Goal: Task Accomplishment & Management: Complete application form

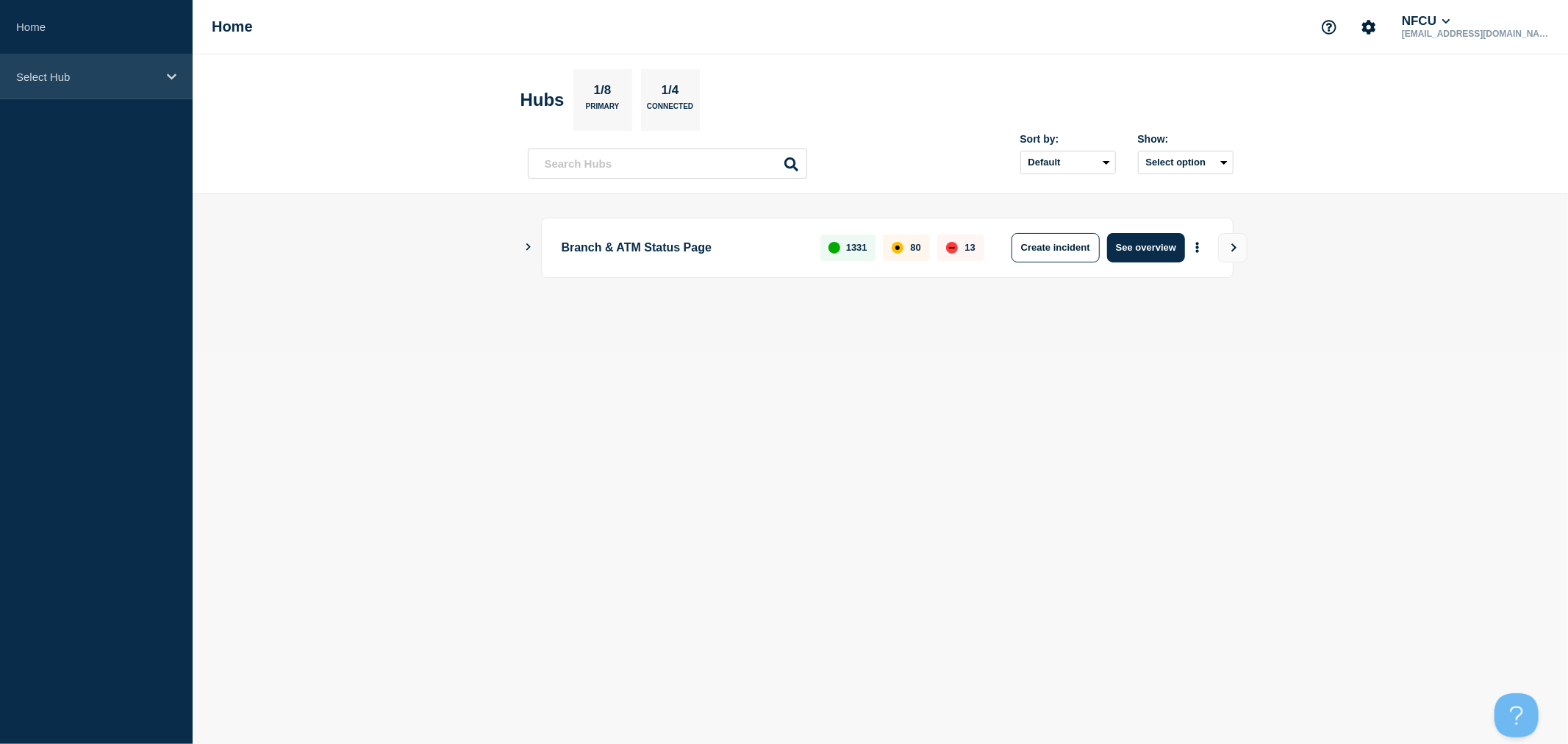
click at [138, 85] on div "Select Hub" at bounding box center [96, 77] width 193 height 45
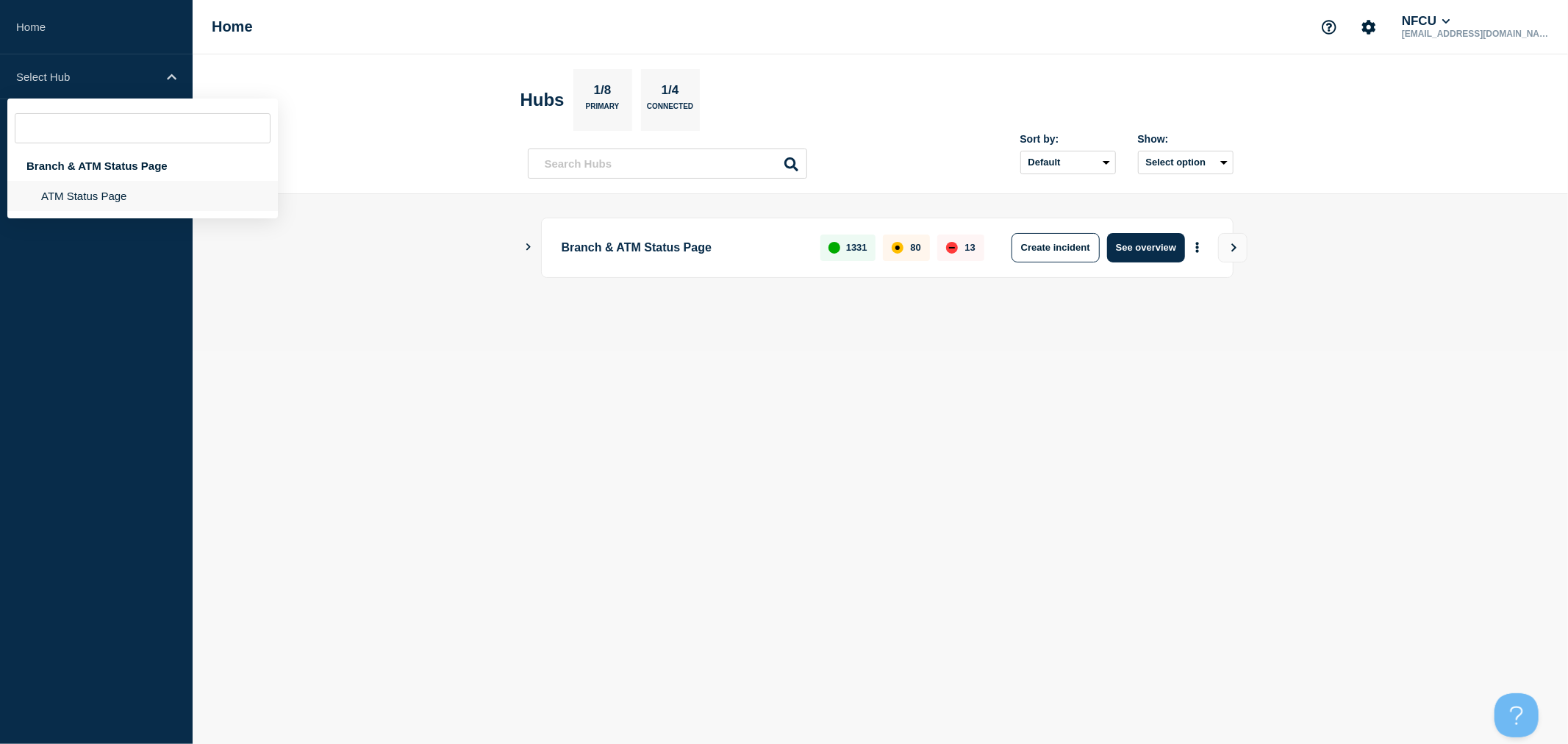
click at [105, 192] on li "ATM Status Page" at bounding box center [142, 196] width 271 height 30
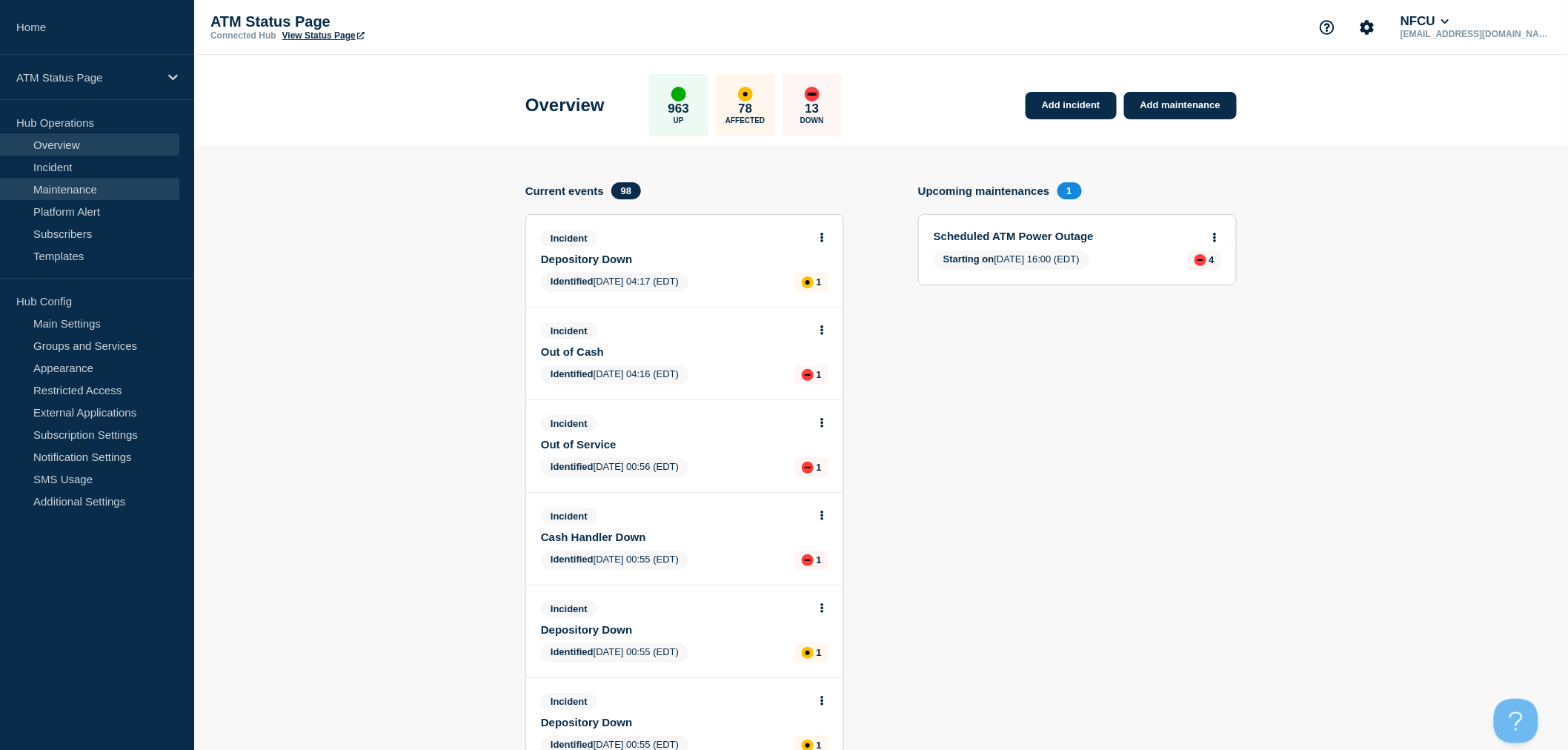
click at [91, 189] on link "Maintenance" at bounding box center [89, 188] width 179 height 23
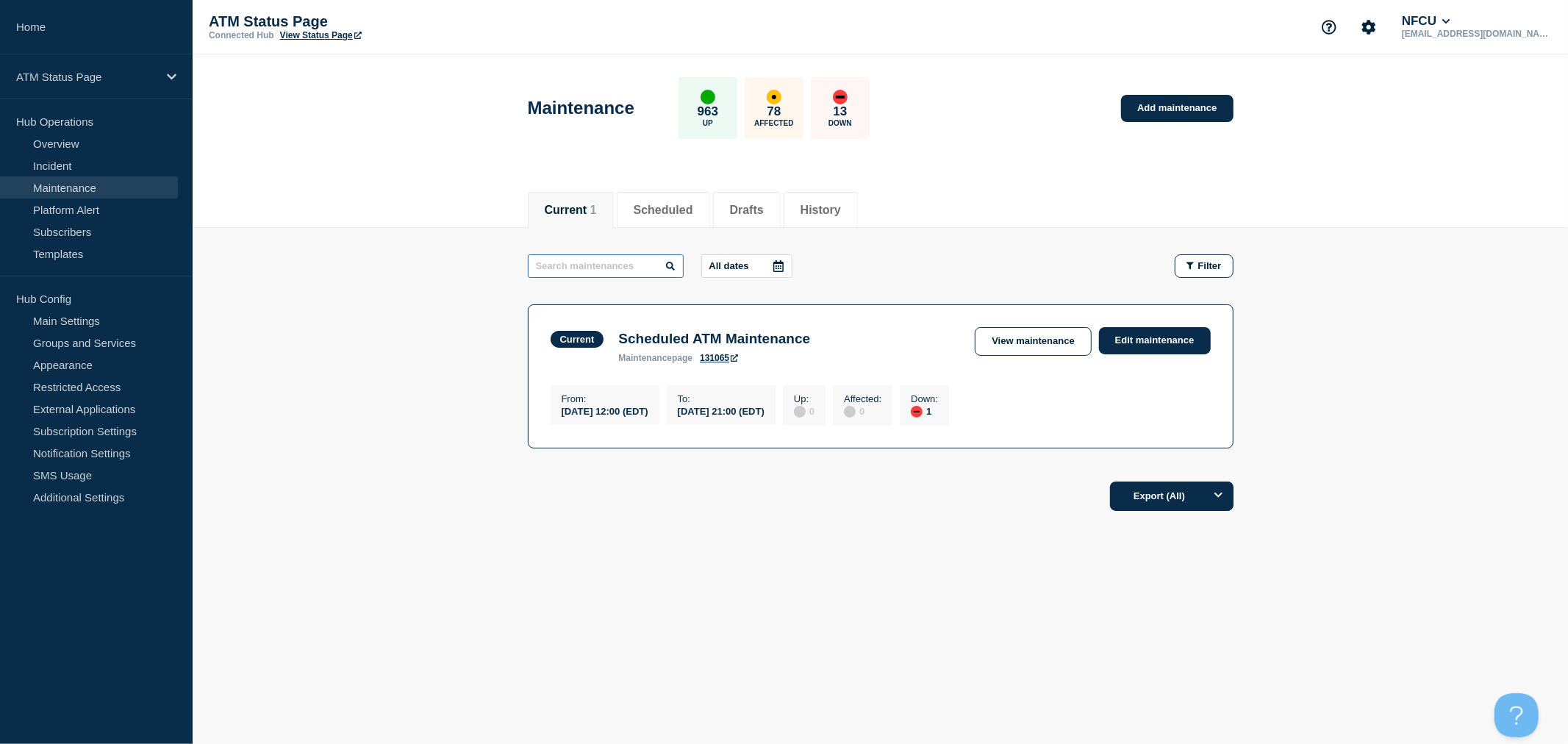
click at [651, 268] on input "text" at bounding box center [606, 266] width 155 height 23
click at [818, 200] on li "History" at bounding box center [820, 210] width 74 height 36
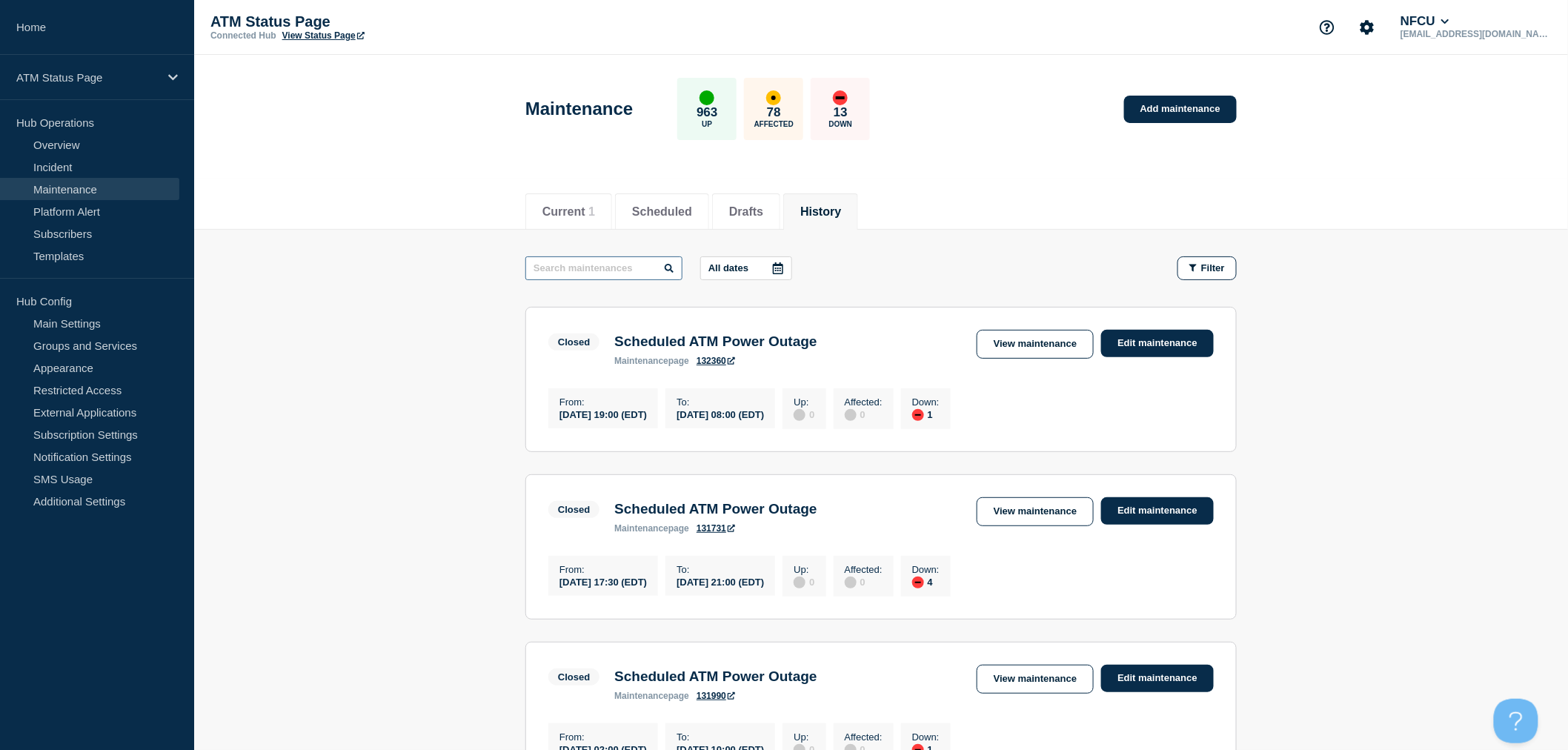
click at [635, 262] on input "text" at bounding box center [603, 268] width 157 height 23
type input "SIGONELLA"
click at [1161, 330] on link "Edit maintenance" at bounding box center [1156, 343] width 113 height 27
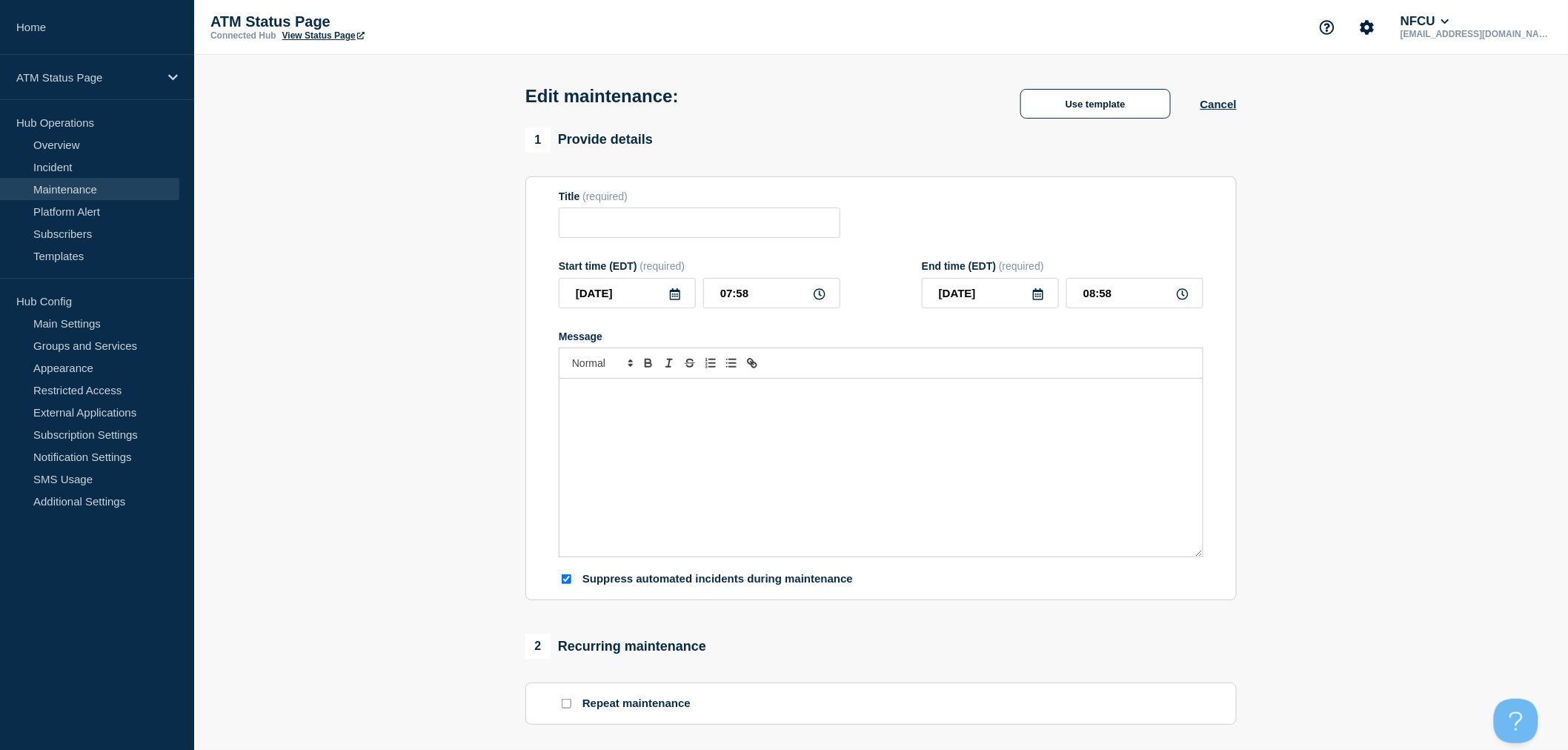
type input "Scheduled ATM Power Outage"
type input "2025-07-31"
type input "02:00"
type input "2025-07-31"
type input "10:00"
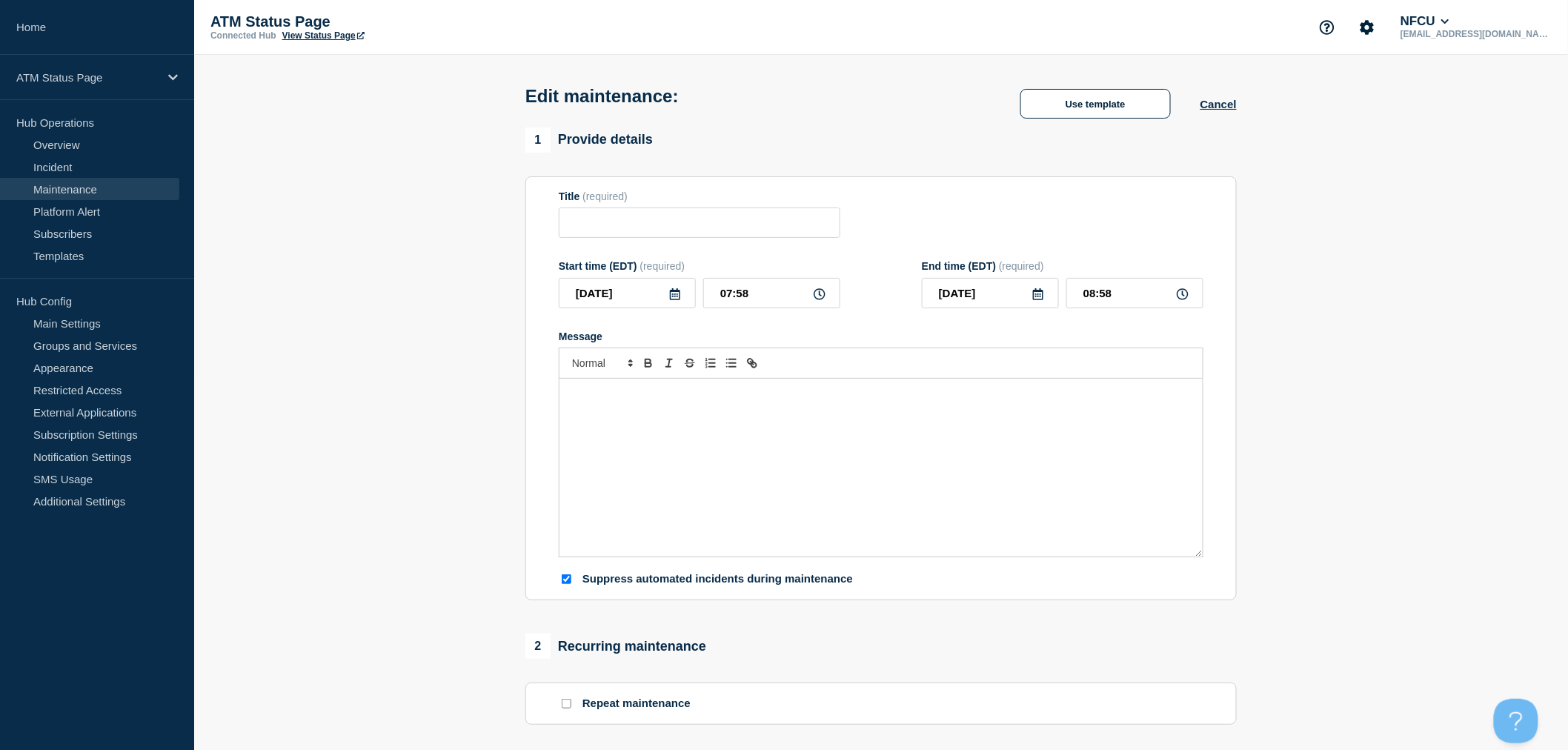
checkbox input "true"
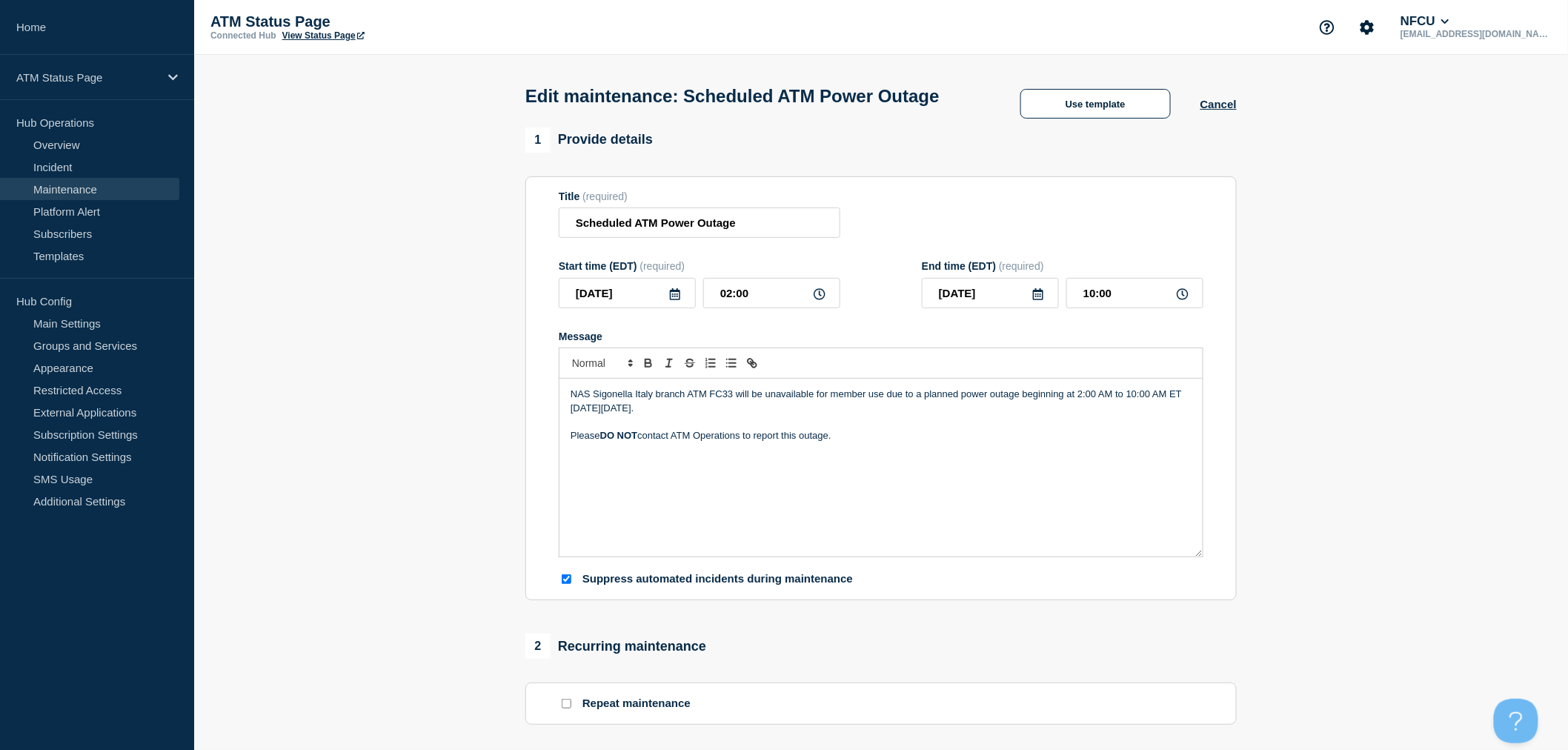
click at [753, 442] on p "Please DO NOT contact ATM Operations to report this outage." at bounding box center [880, 435] width 621 height 14
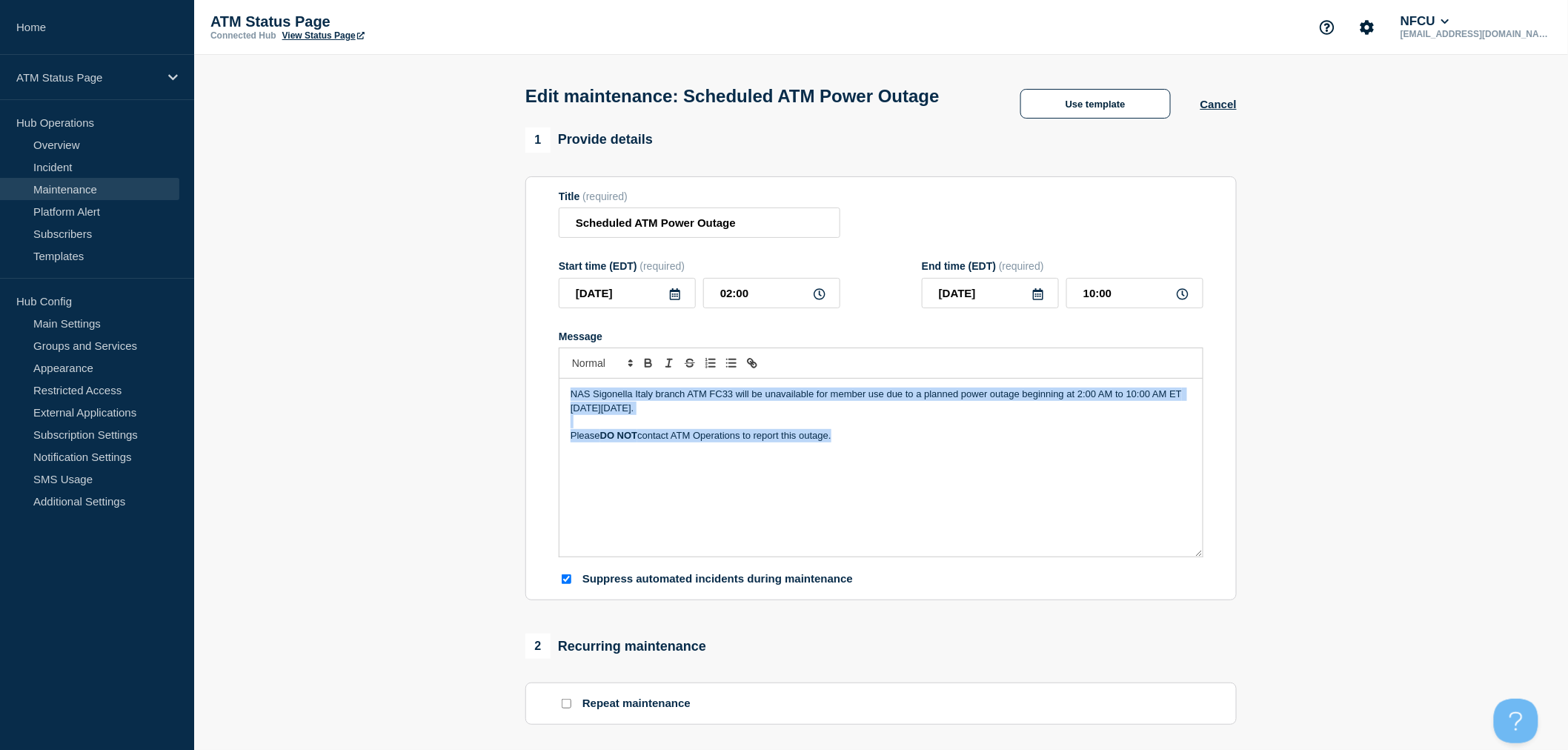
copy div "NAS Sigonella Italy branch ATM FC33 will be unavailable for member use due to a…"
click at [1212, 111] on button "Cancel" at bounding box center [1219, 104] width 36 height 13
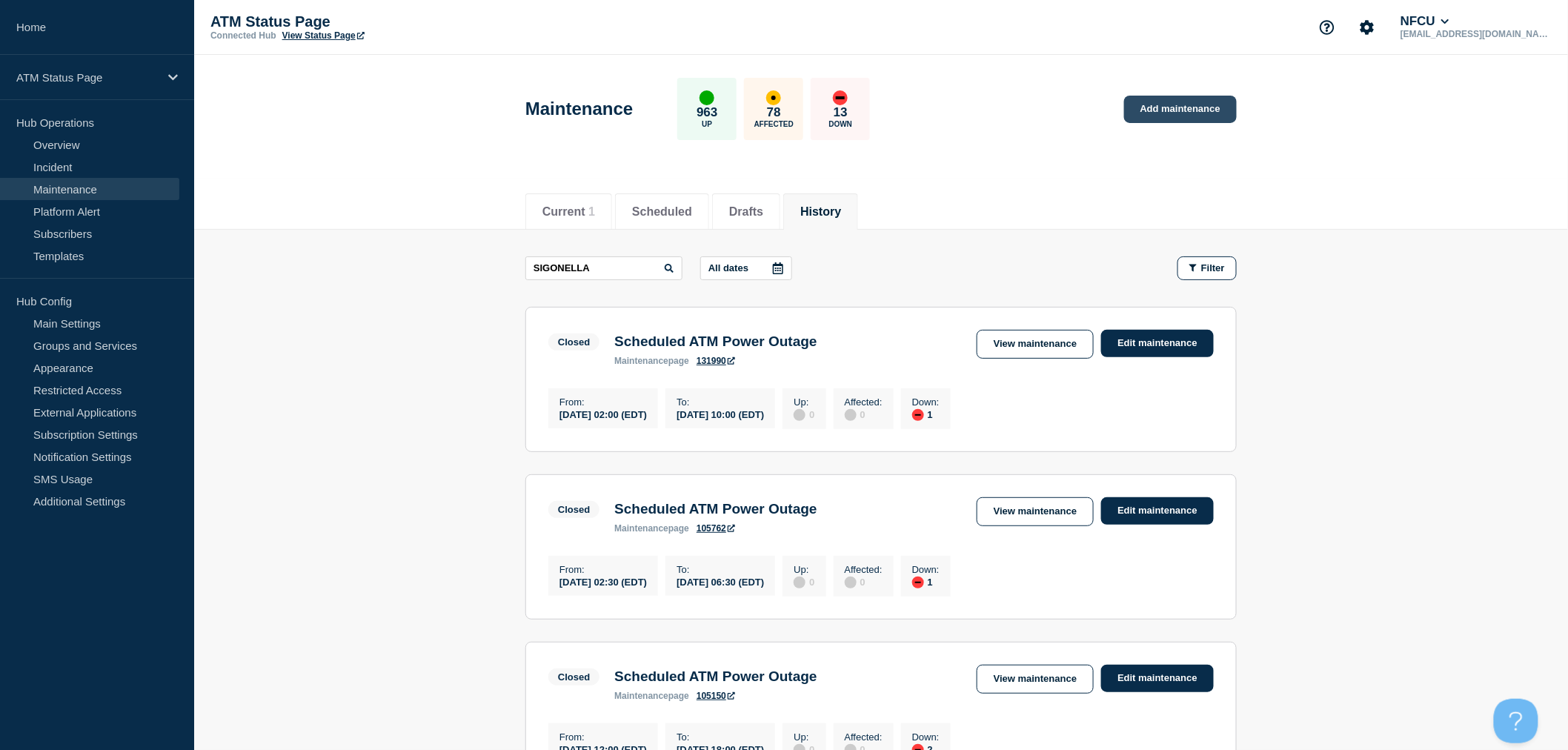
click at [1165, 113] on link "Add maintenance" at bounding box center [1180, 109] width 113 height 27
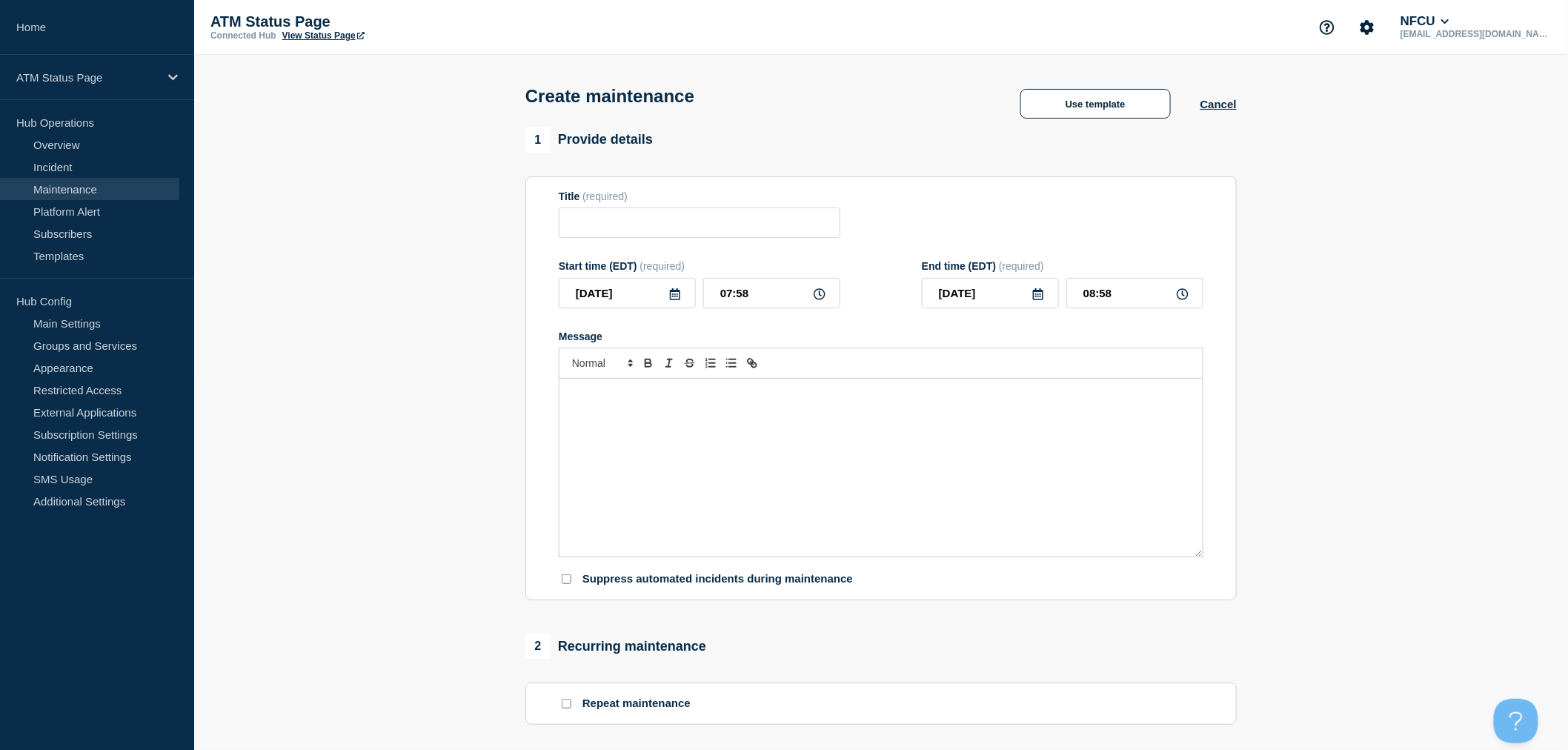
checkbox input "true"
click at [1118, 112] on button "Use template" at bounding box center [1095, 104] width 150 height 30
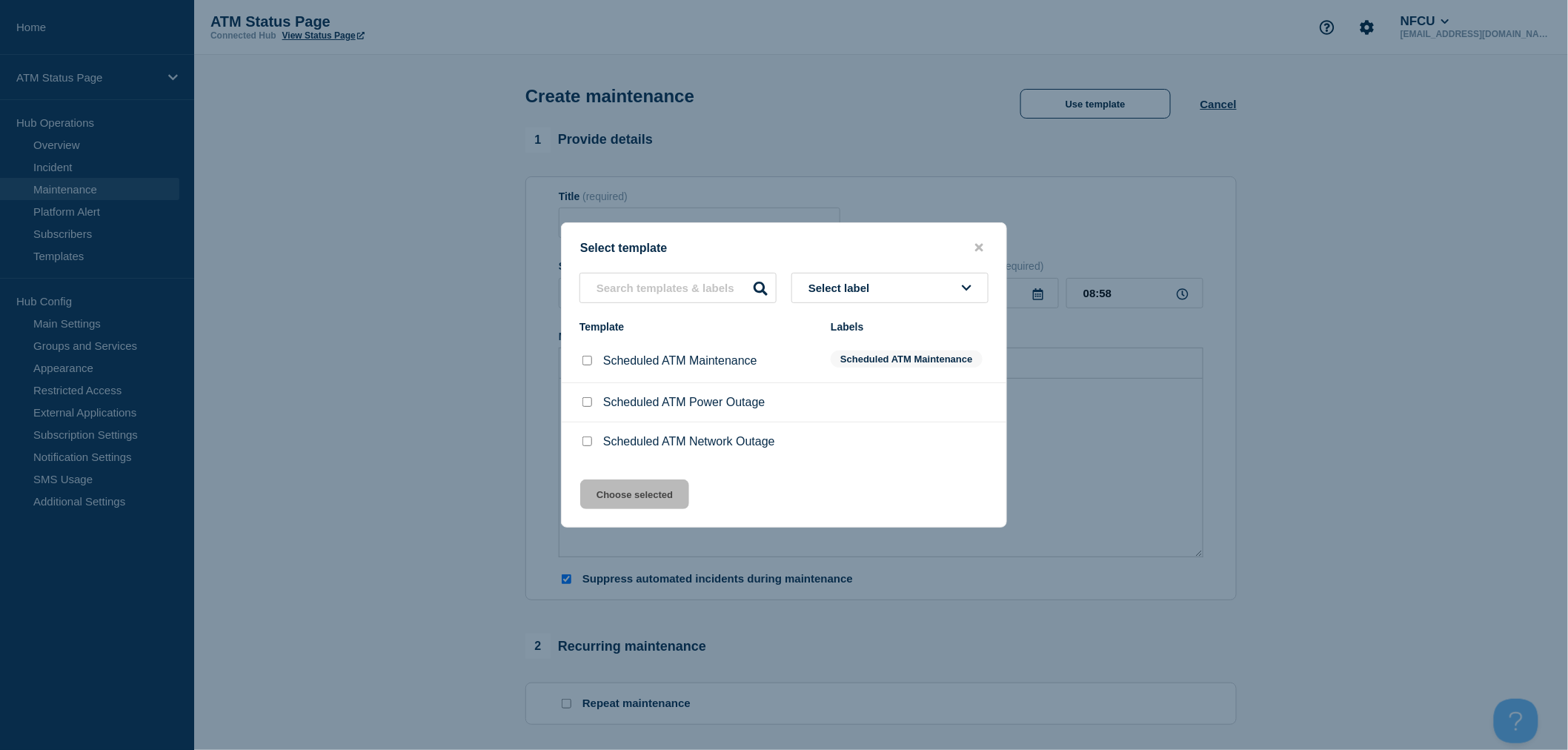
click at [587, 407] on input "Scheduled ATM Power Outage checkbox" at bounding box center [587, 402] width 10 height 10
checkbox input "true"
click at [616, 483] on button "Choose selected" at bounding box center [634, 493] width 109 height 30
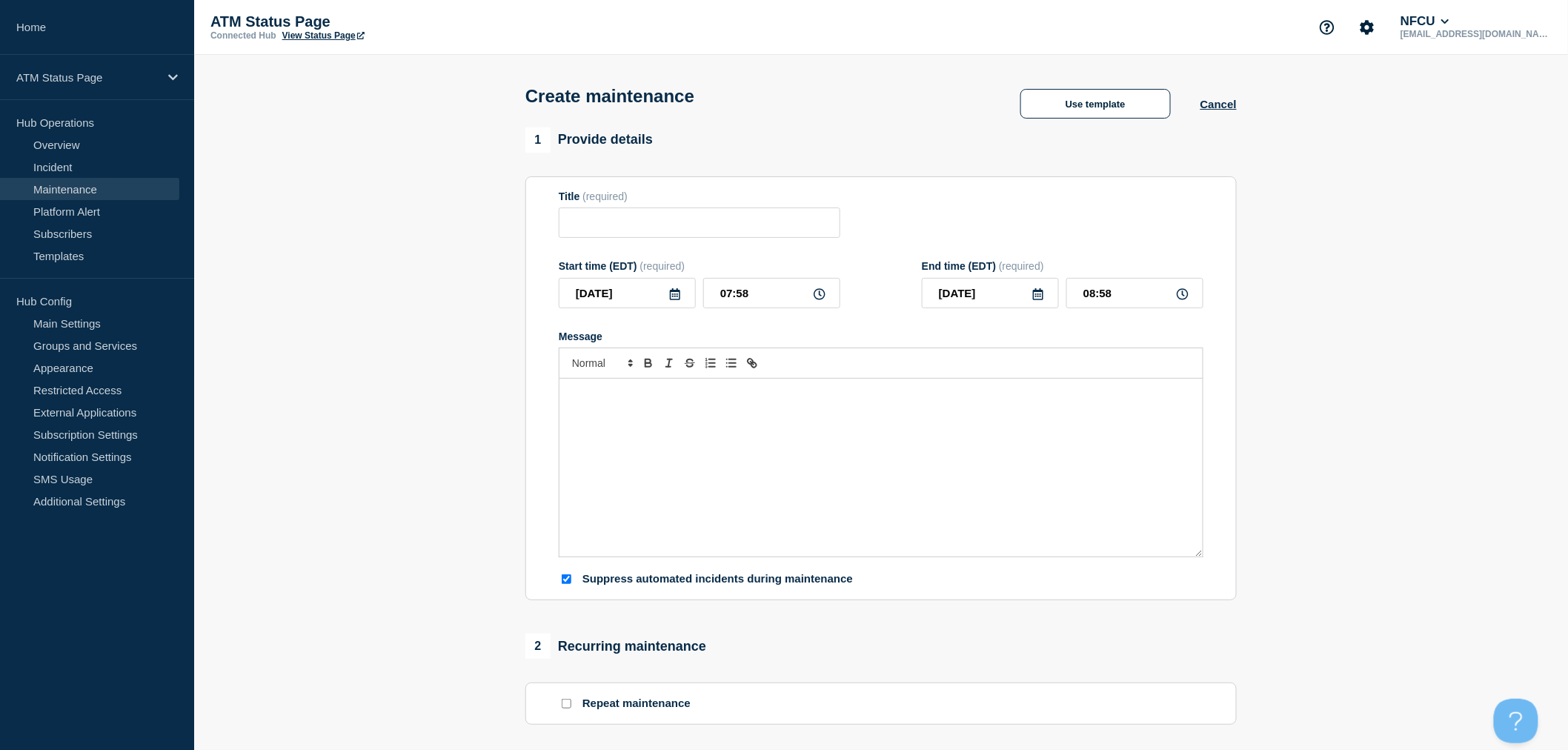
type input "Scheduled ATM Power Outage"
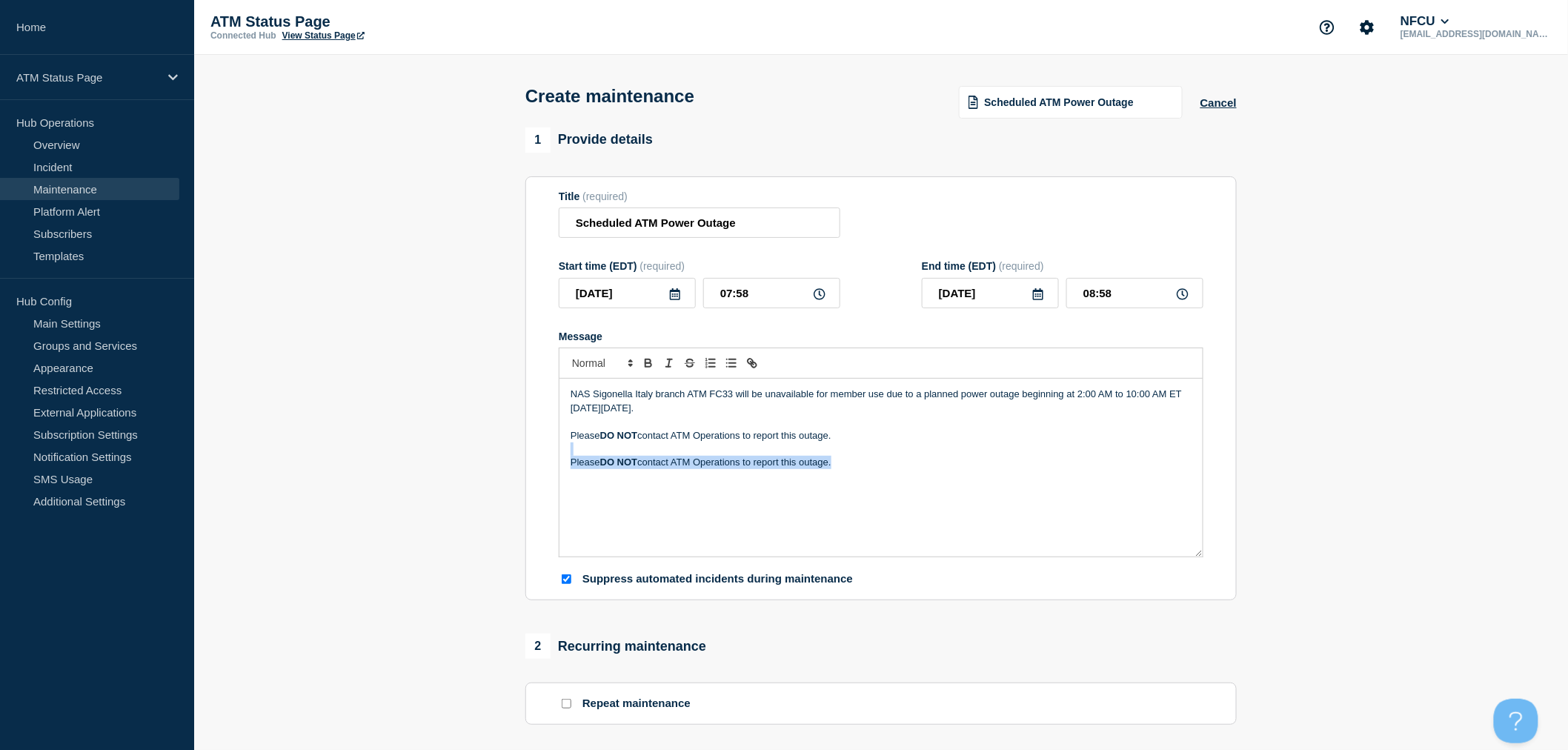
drag, startPoint x: 914, startPoint y: 477, endPoint x: 539, endPoint y: 455, distance: 375.6
click at [539, 455] on section "Title (required) Scheduled ATM Power Outage Start time (EDT) (required) 2025-08…" at bounding box center [881, 388] width 711 height 424
click at [675, 298] on icon at bounding box center [675, 294] width 11 height 12
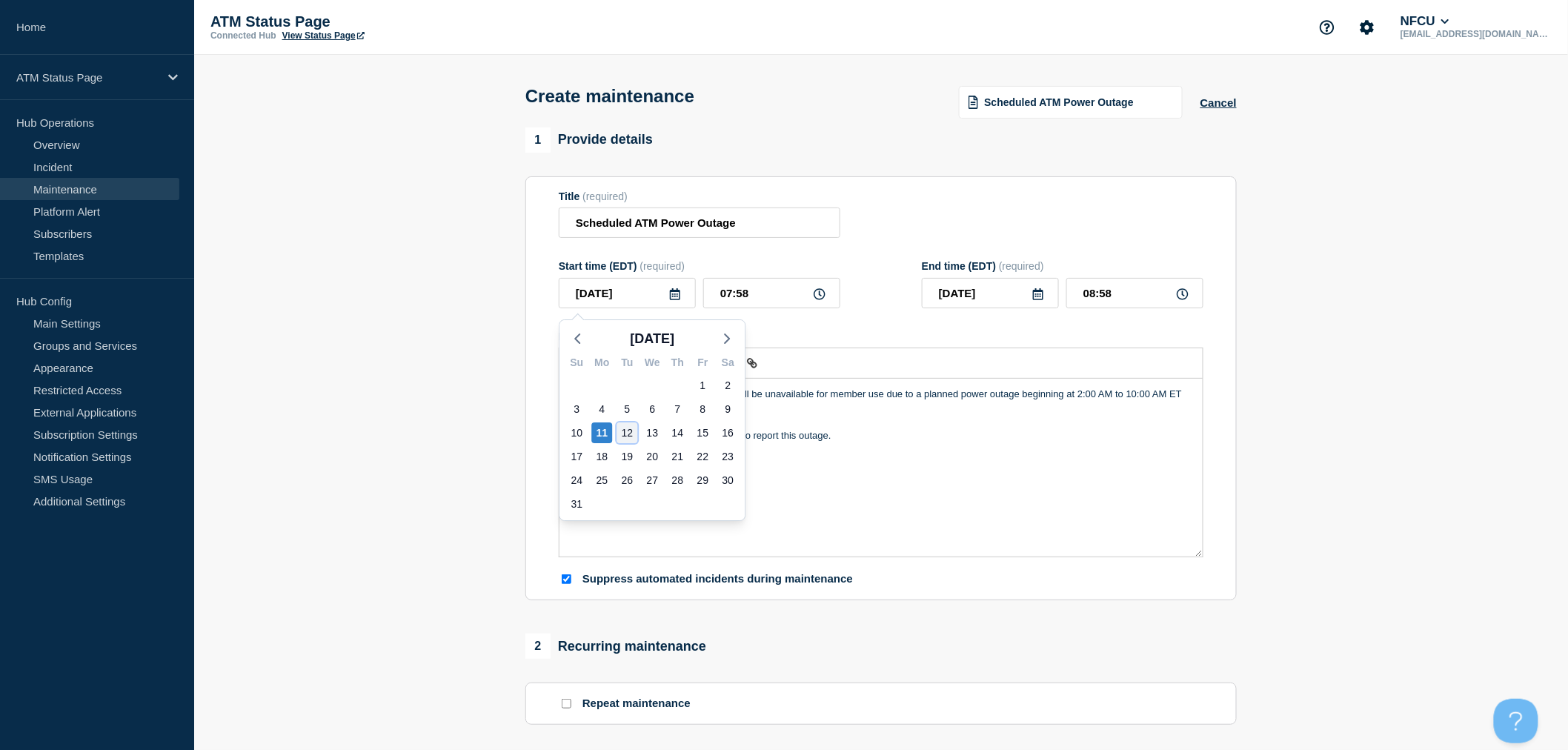
click at [625, 435] on div "12" at bounding box center [626, 432] width 21 height 21
type input "2025-08-12"
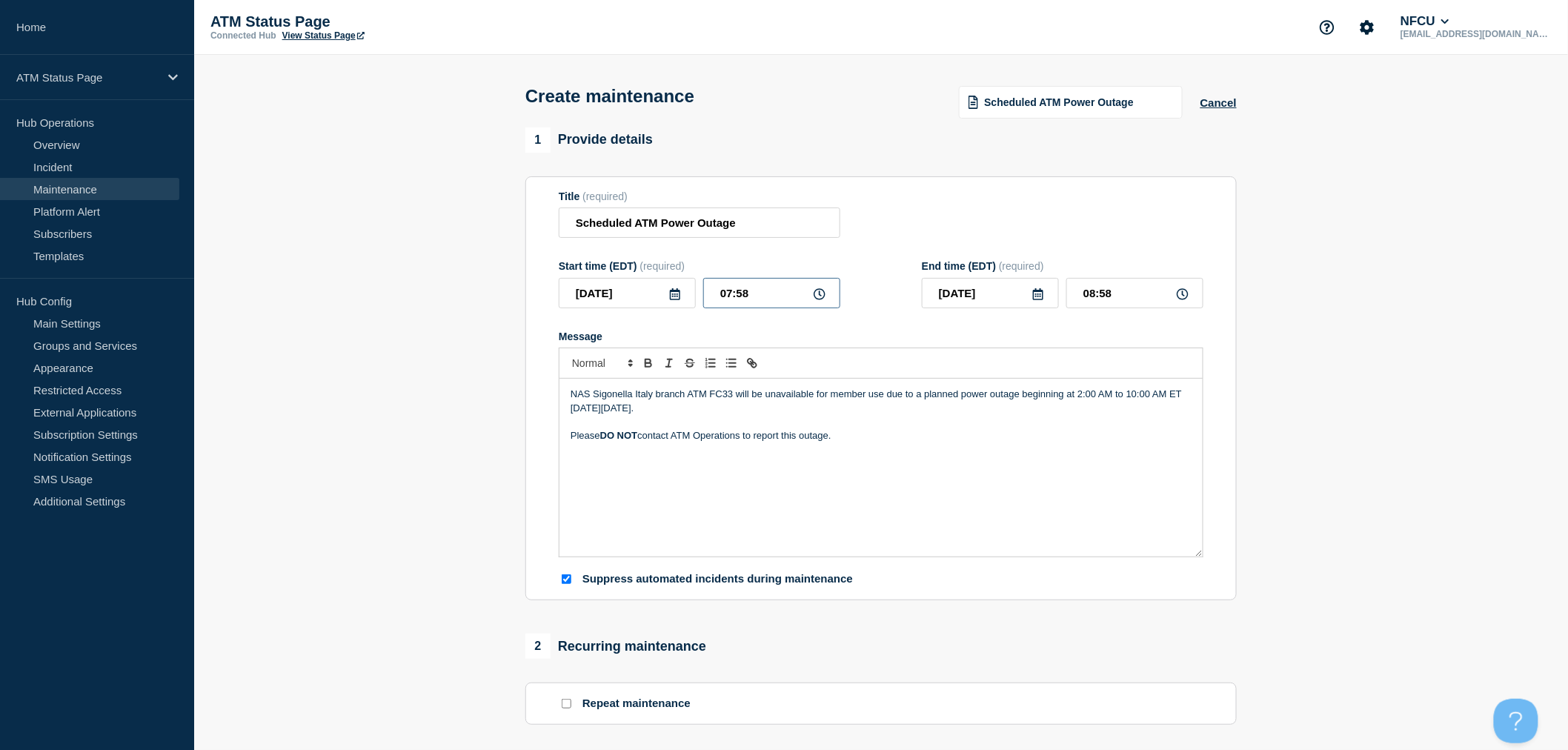
drag, startPoint x: 779, startPoint y: 299, endPoint x: 702, endPoint y: 294, distance: 77.2
click at [703, 294] on input "07:58" at bounding box center [772, 294] width 137 height 31
type input "02:30"
type input "05:30"
click at [920, 429] on p "Message" at bounding box center [880, 421] width 621 height 14
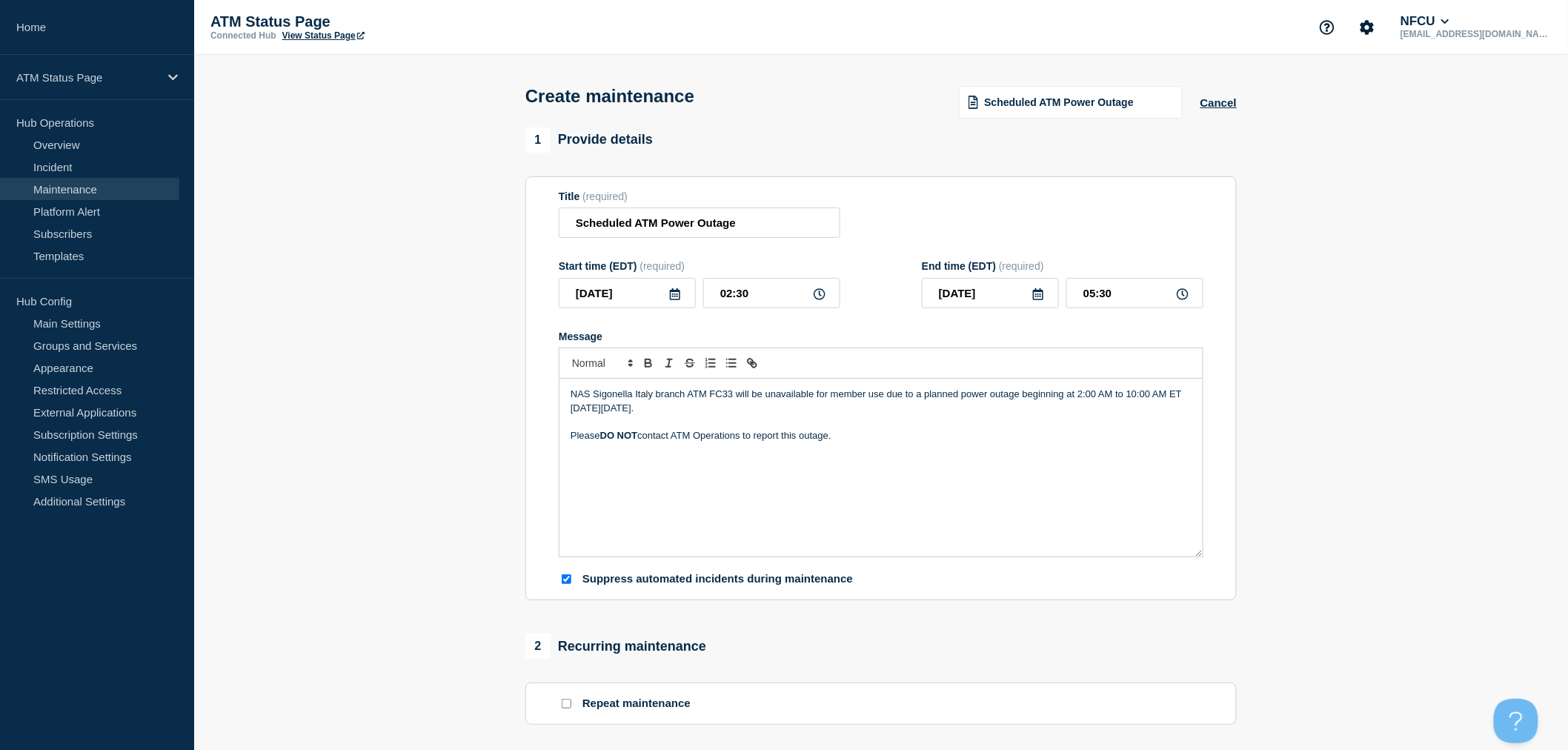
click at [1083, 394] on p "NAS Sigonella Italy branch ATM FC33 will be unavailable for member use due to a…" at bounding box center [880, 401] width 621 height 27
click at [1093, 393] on p "NAS Sigonella Italy branch ATM FC33 will be unavailable for member use due to a…" at bounding box center [880, 401] width 621 height 27
click at [576, 411] on p "NAS Sigonella Italy branch ATM FC33 will be unavailable for member use due to a…" at bounding box center [880, 401] width 621 height 27
click at [615, 405] on p "NAS Sigonella Italy branch ATM FC33 will be unavailable for member use due to a…" at bounding box center [880, 401] width 621 height 27
click at [571, 412] on p "NAS Sigonella Italy branch ATM FC33 will be unavailable for member use due to a…" at bounding box center [880, 401] width 621 height 27
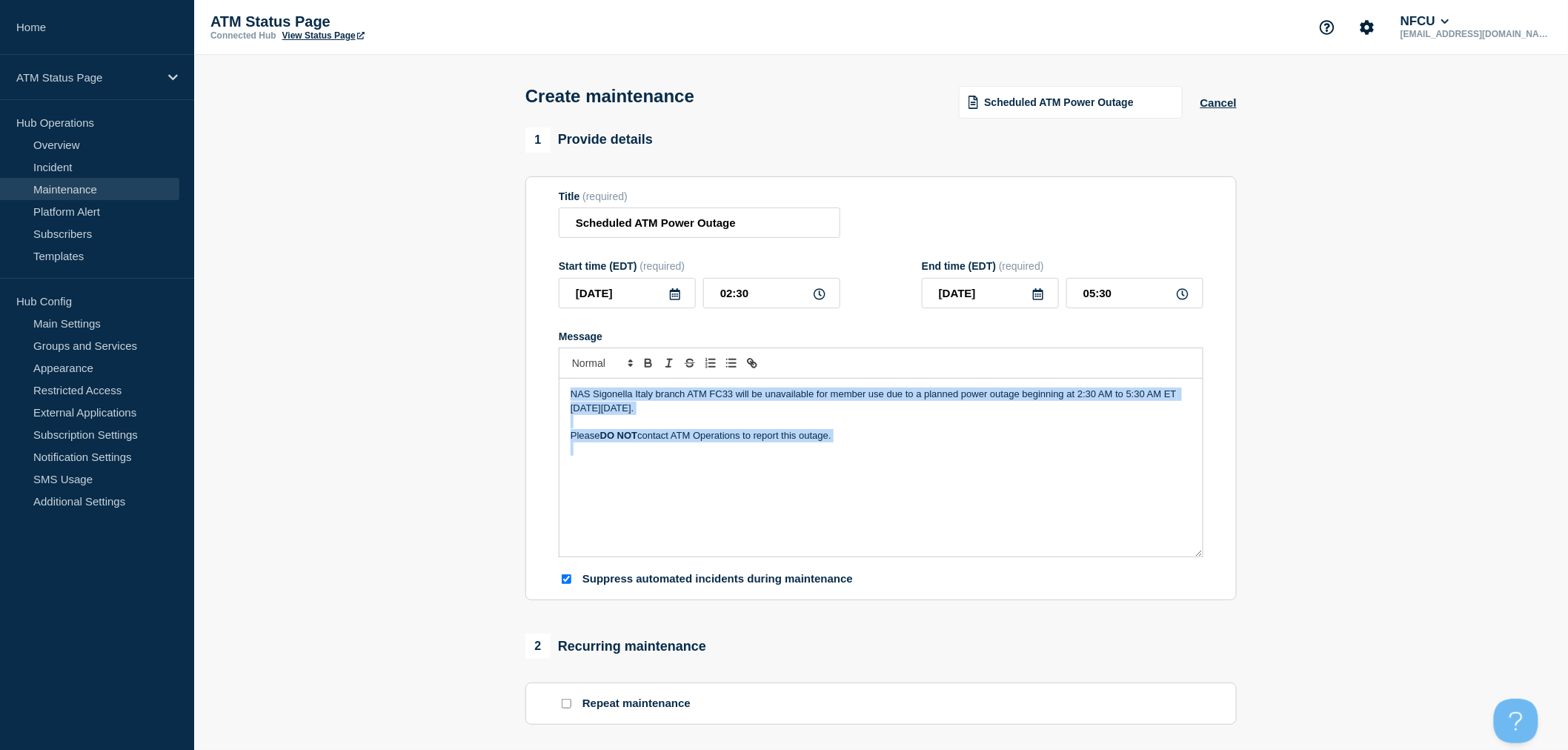
copy div "NAS Sigonella Italy branch ATM FC33 will be unavailable for member use due to a…"
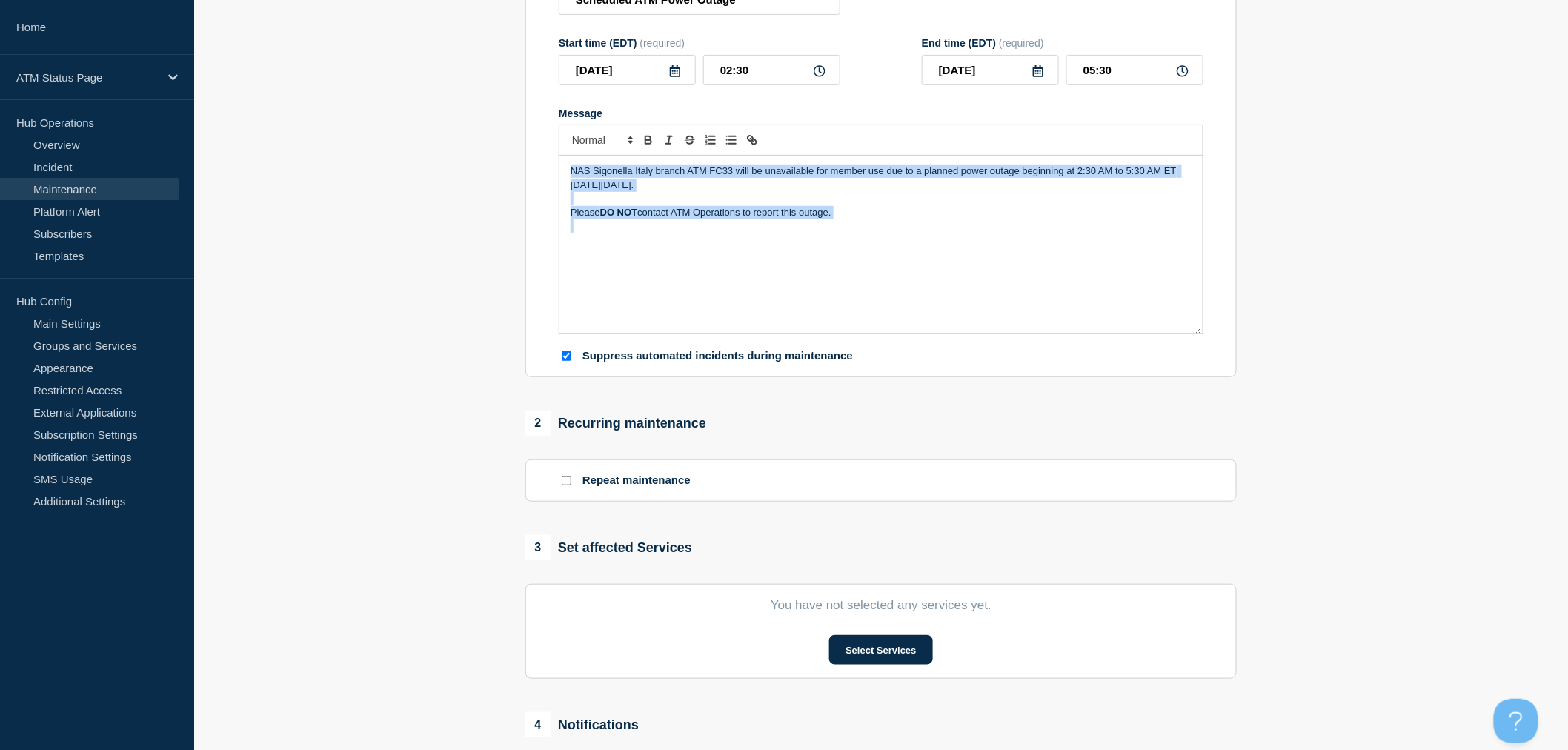
scroll to position [247, 0]
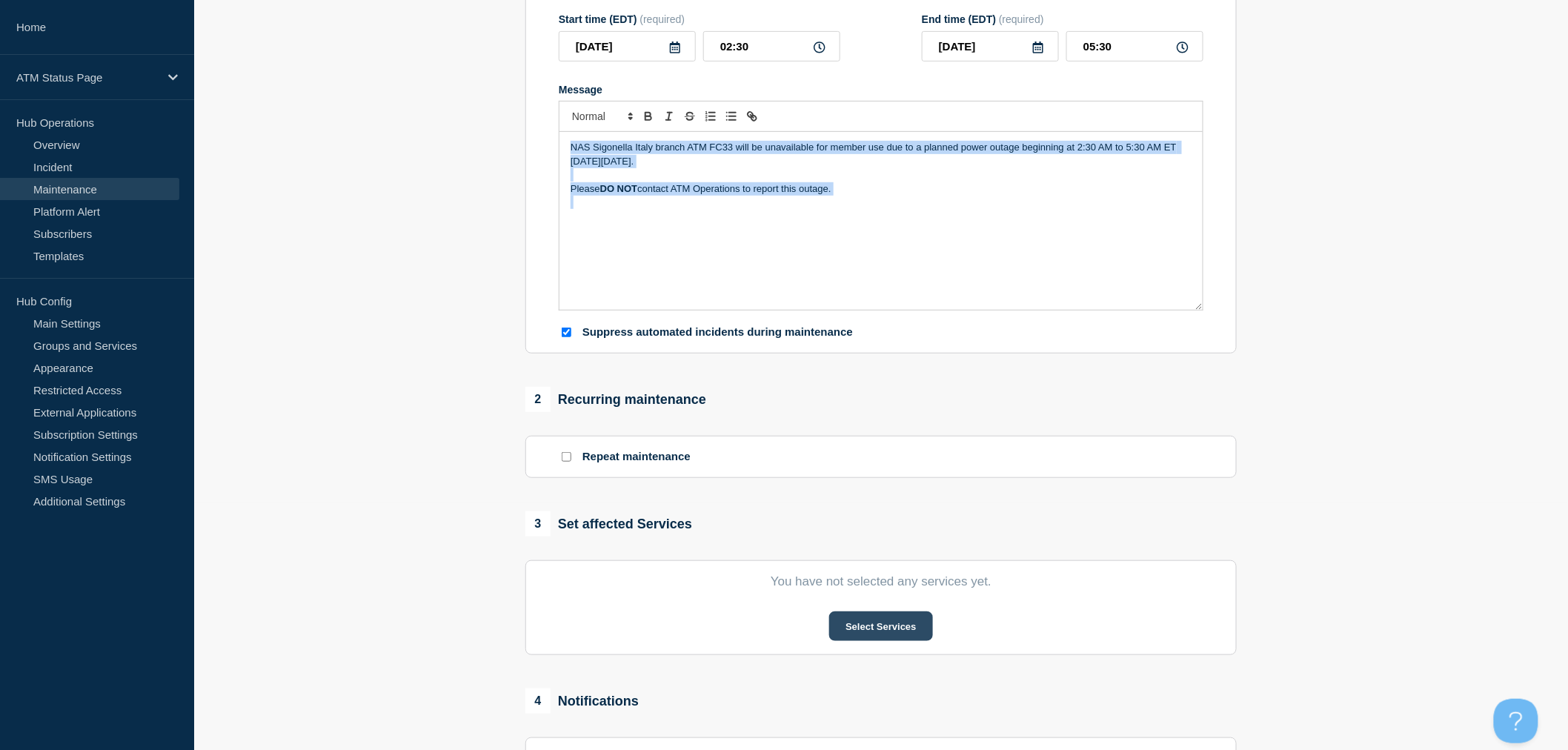
click at [899, 633] on button "Select Services" at bounding box center [881, 626] width 103 height 30
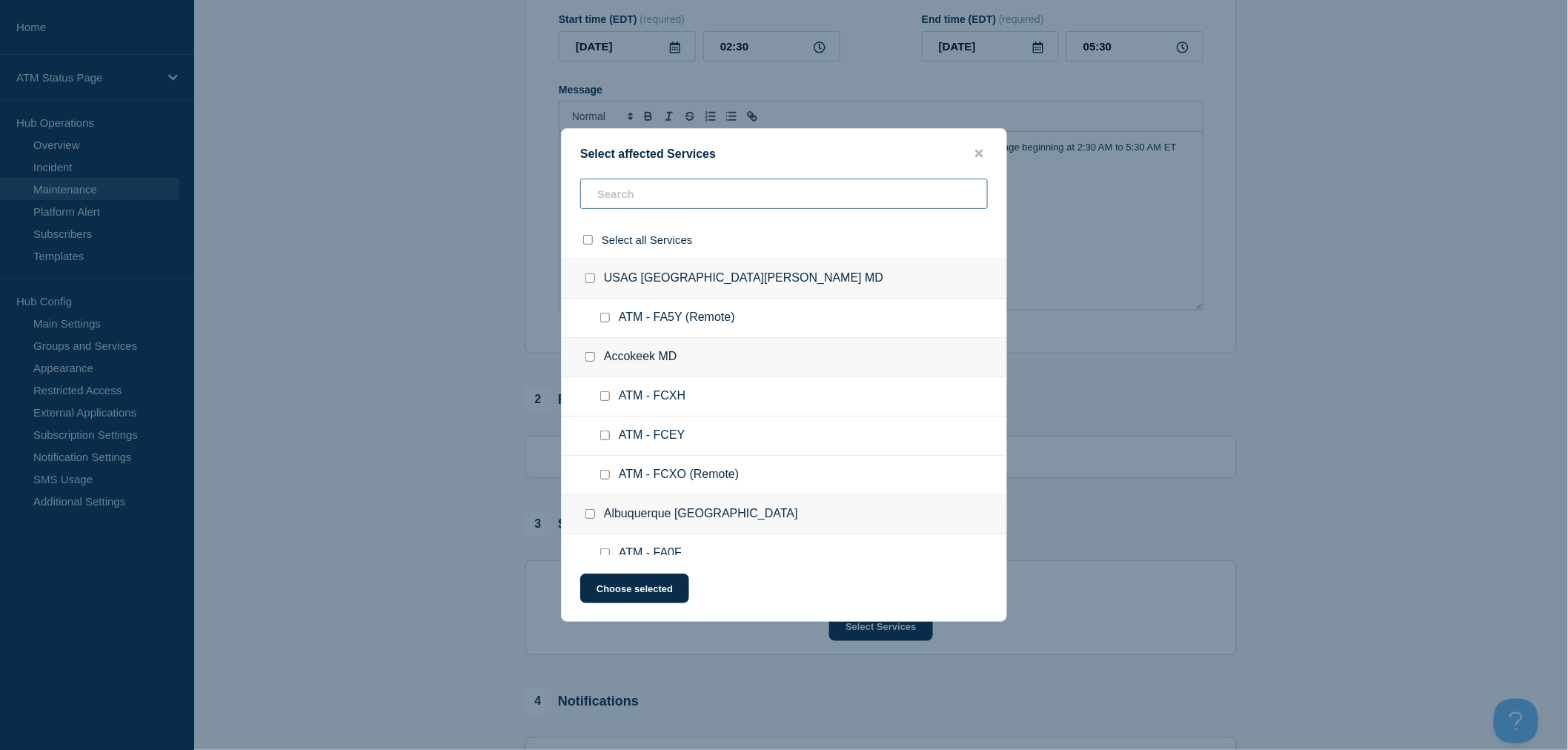
click at [642, 182] on input "text" at bounding box center [784, 194] width 407 height 31
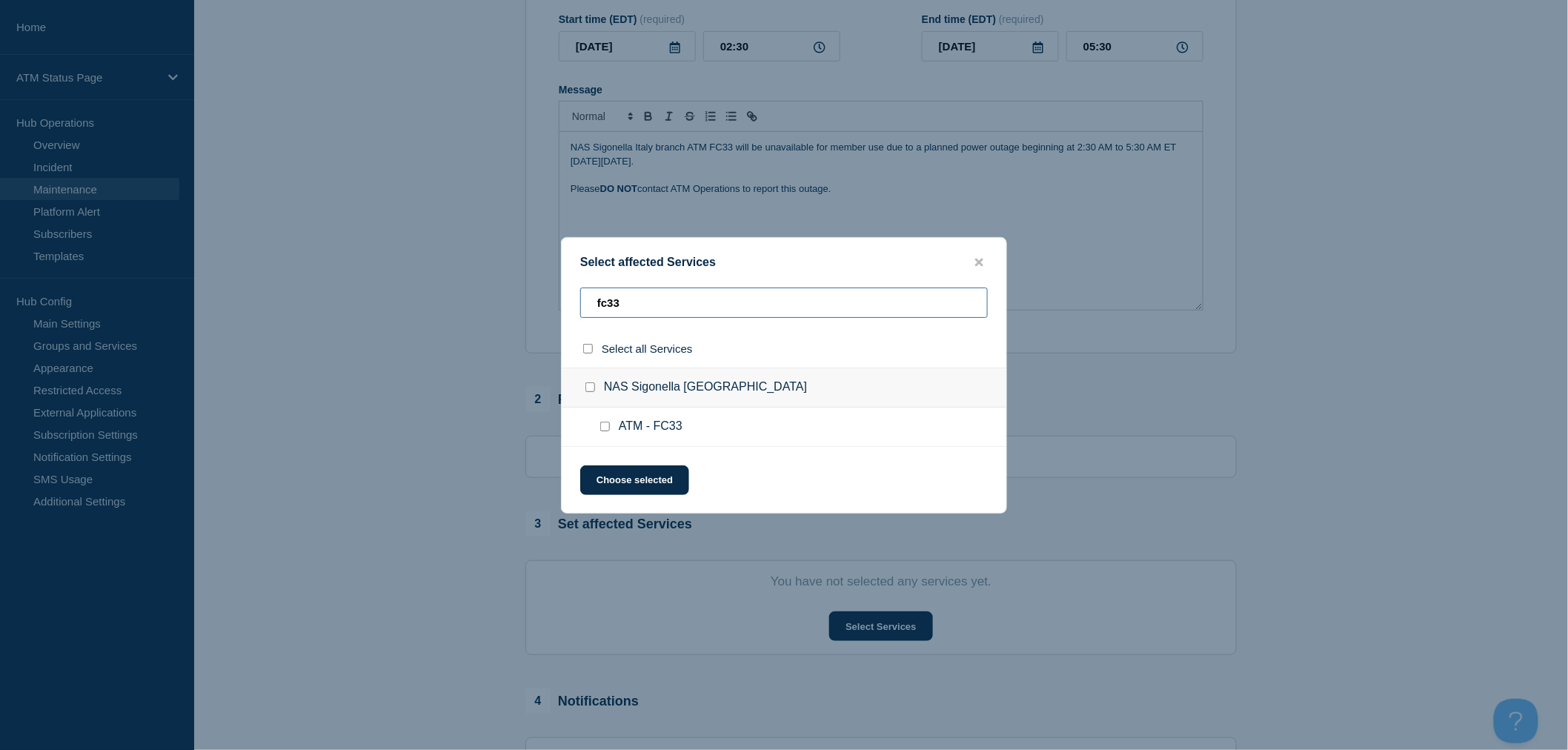
type input "fc33"
click at [600, 427] on input "ATM - FC33 checkbox" at bounding box center [604, 426] width 10 height 10
checkbox input "true"
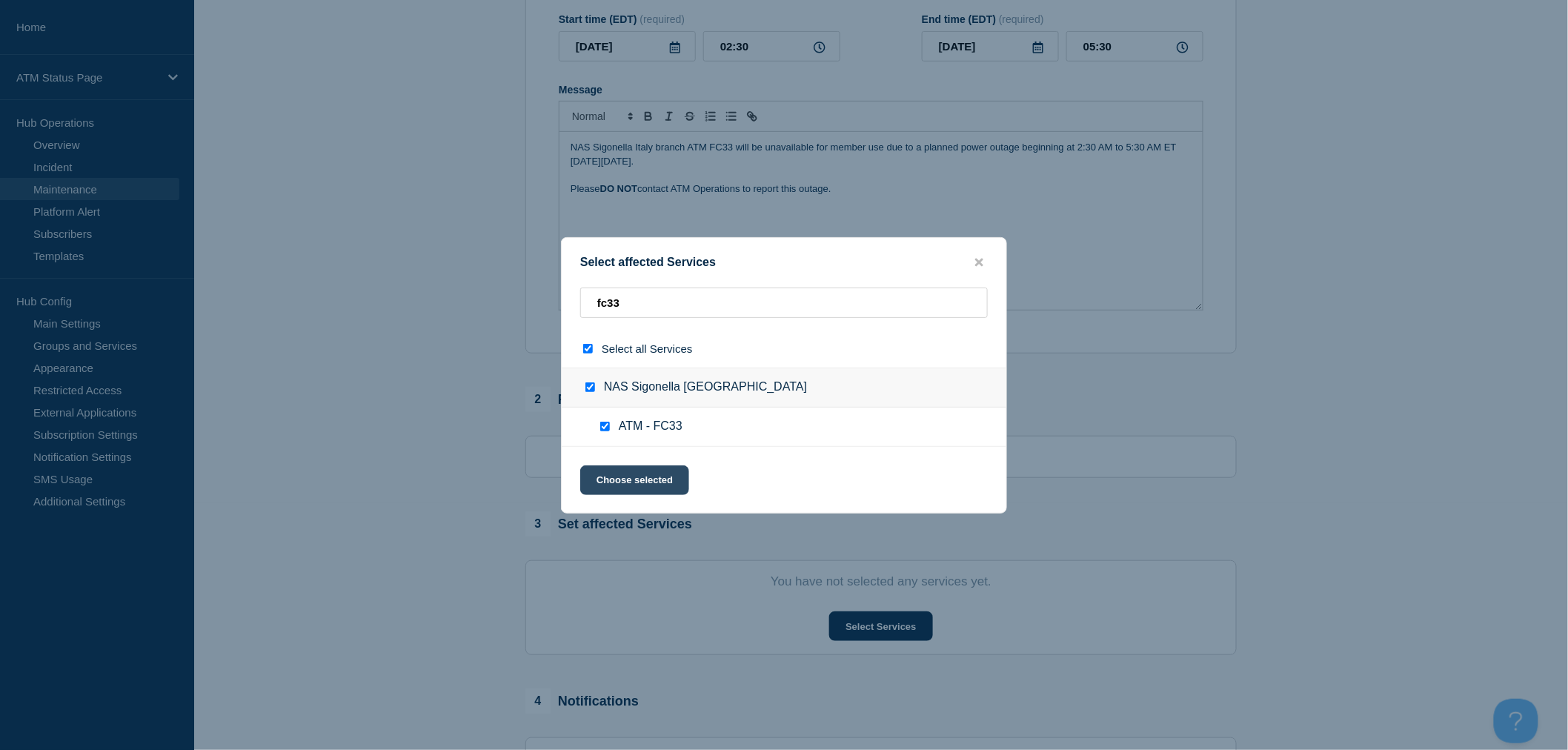
click at [623, 482] on button "Choose selected" at bounding box center [634, 480] width 109 height 30
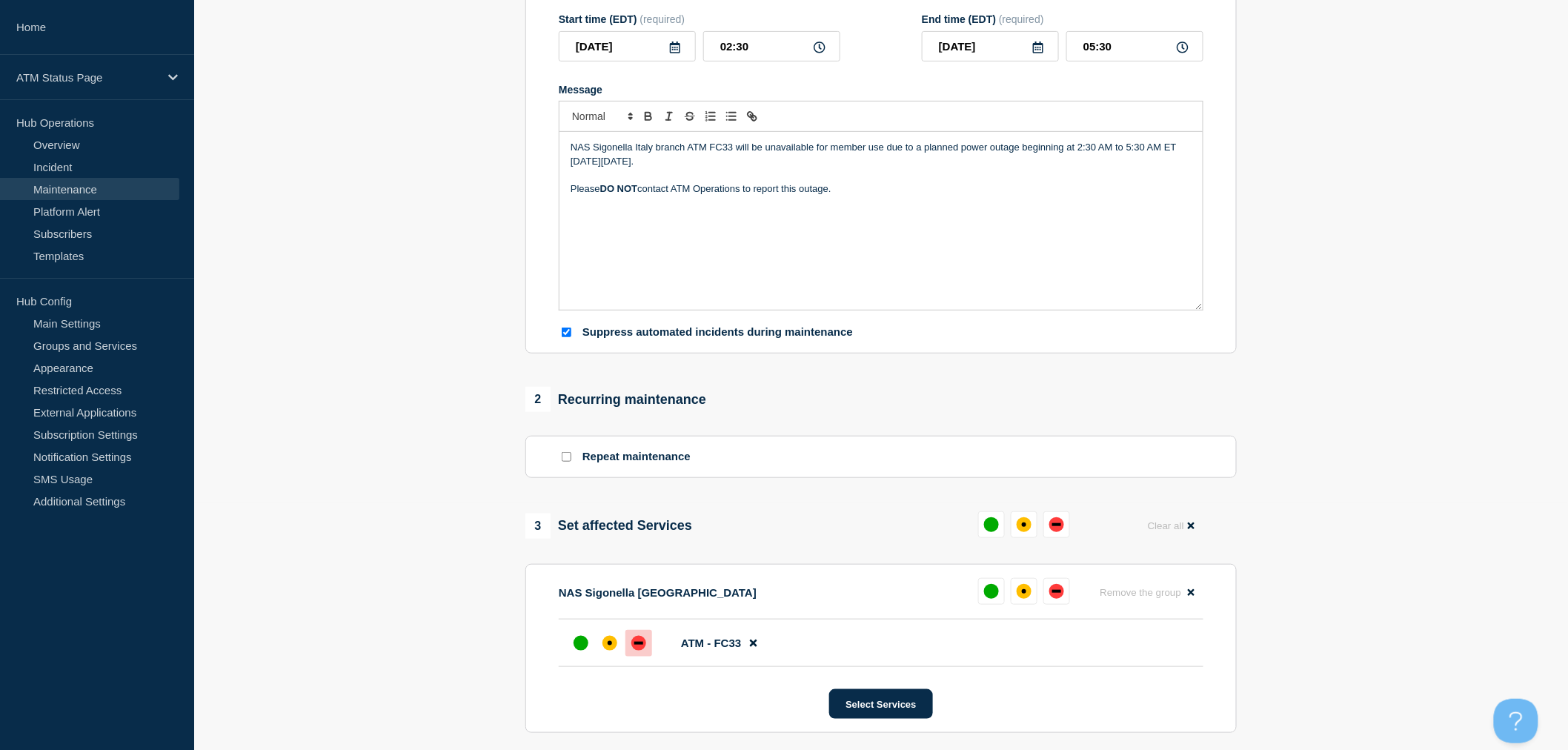
click at [646, 649] on div "down" at bounding box center [639, 643] width 14 height 14
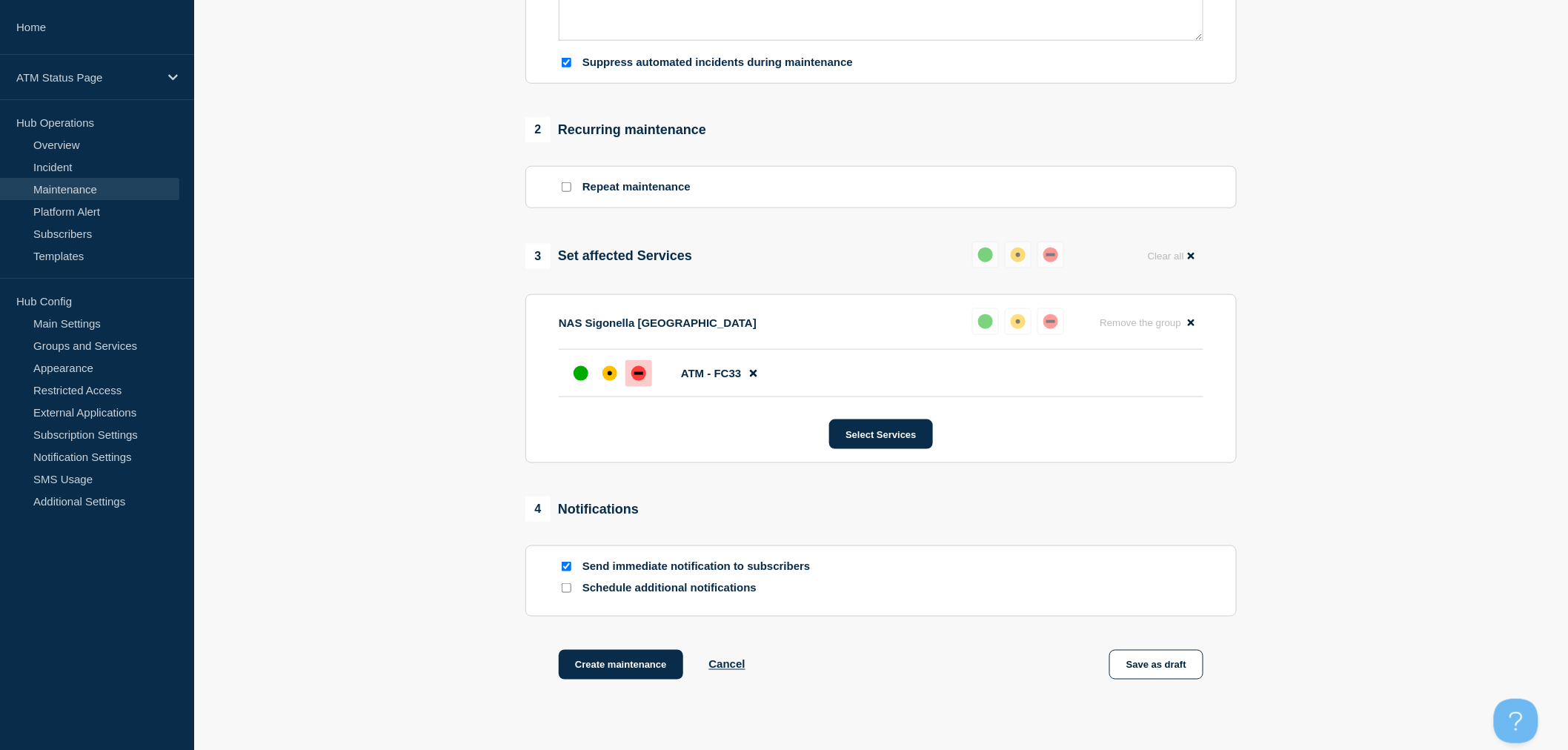
scroll to position [293, 0]
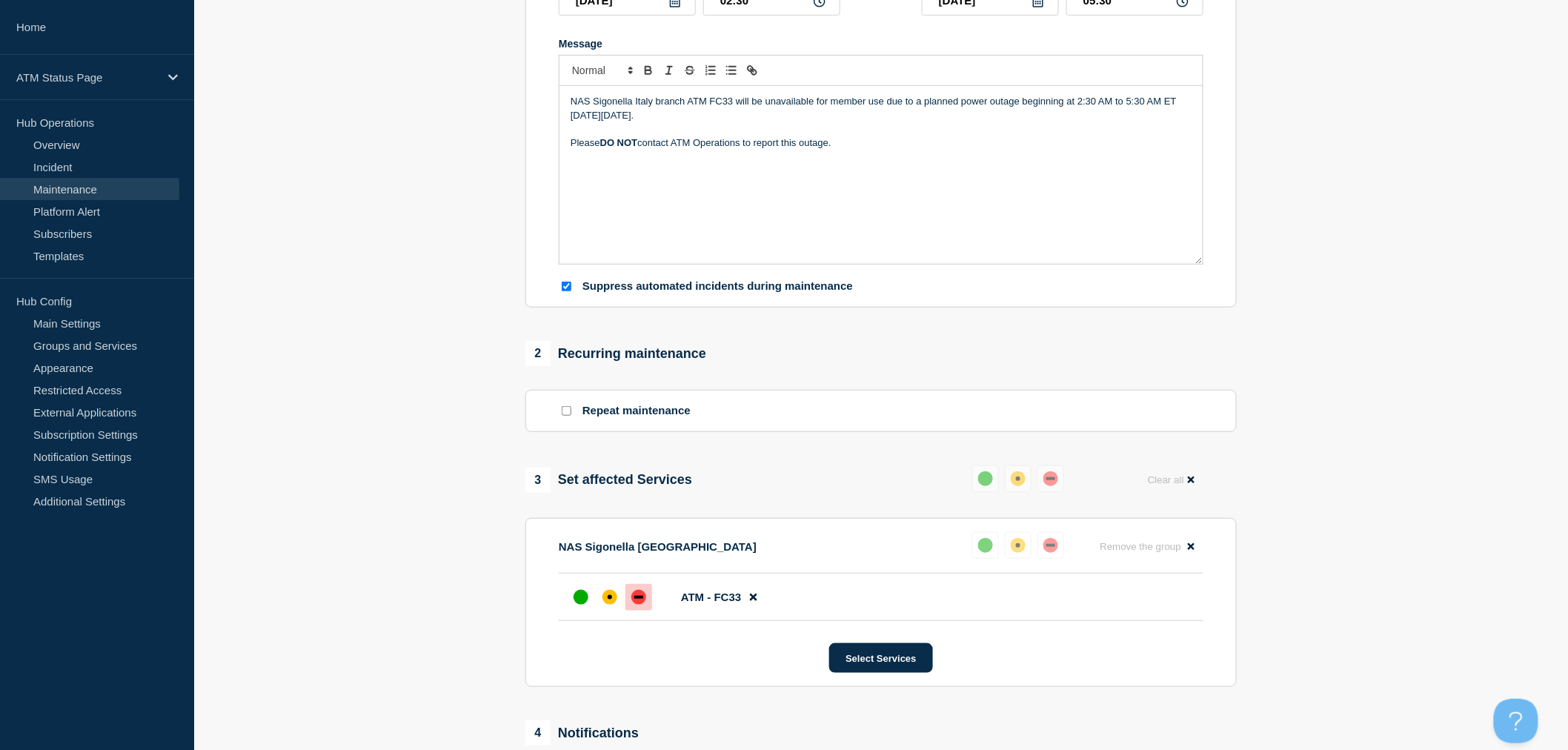
click at [789, 169] on div "NAS Sigonella Italy branch ATM FC33 will be unavailable for member use due to a…" at bounding box center [881, 174] width 643 height 177
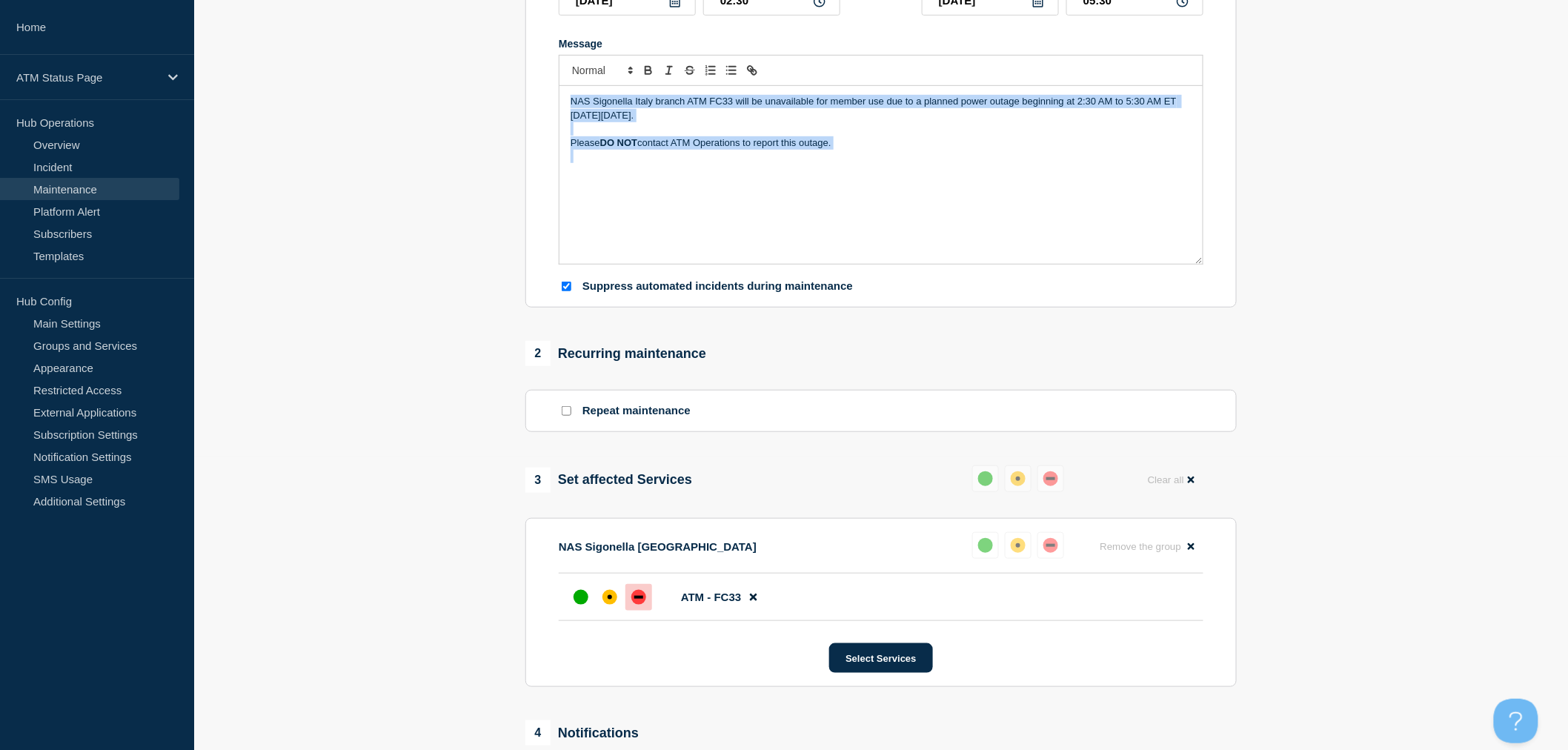
copy div "NAS Sigonella Italy branch ATM FC33 will be unavailable for member use due to a…"
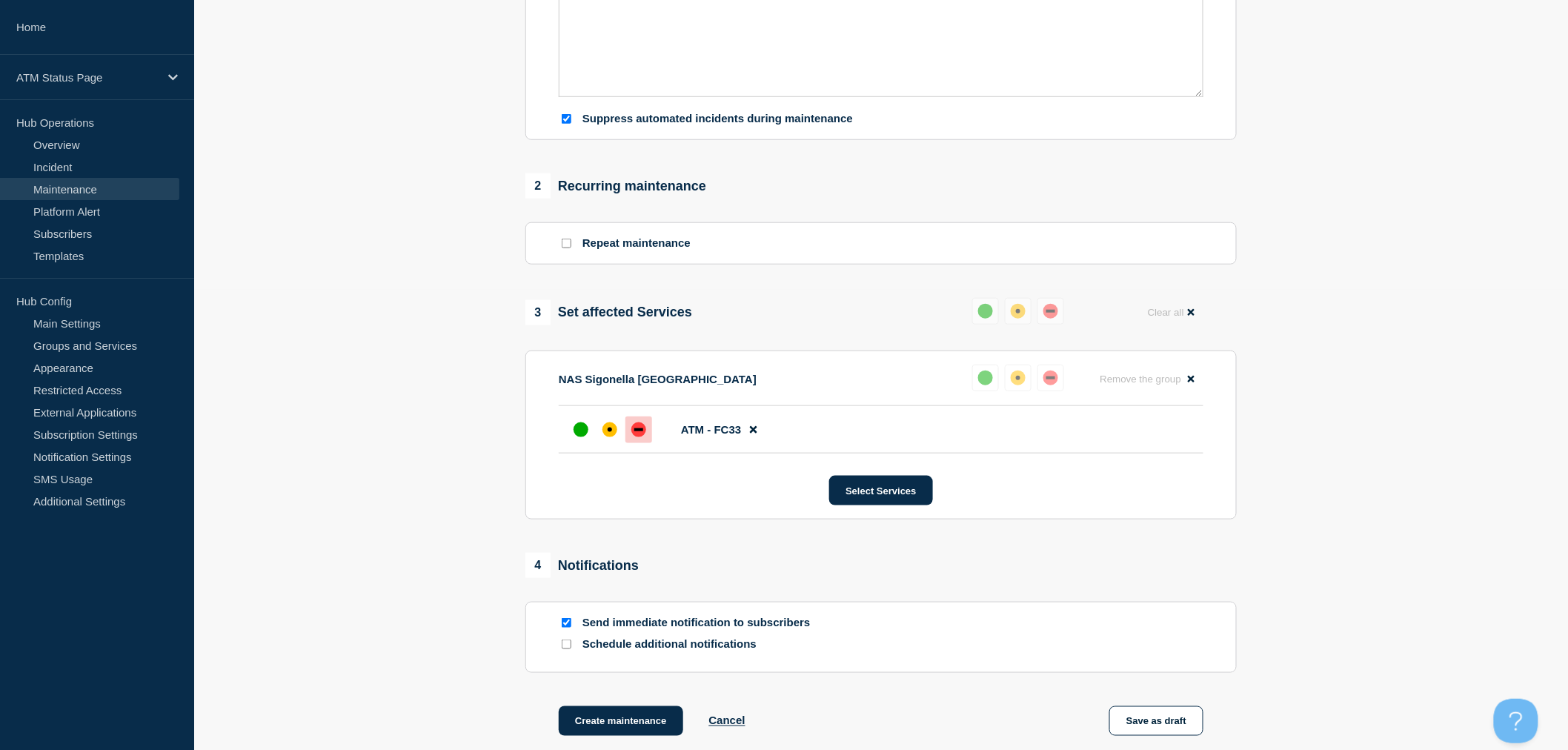
scroll to position [539, 0]
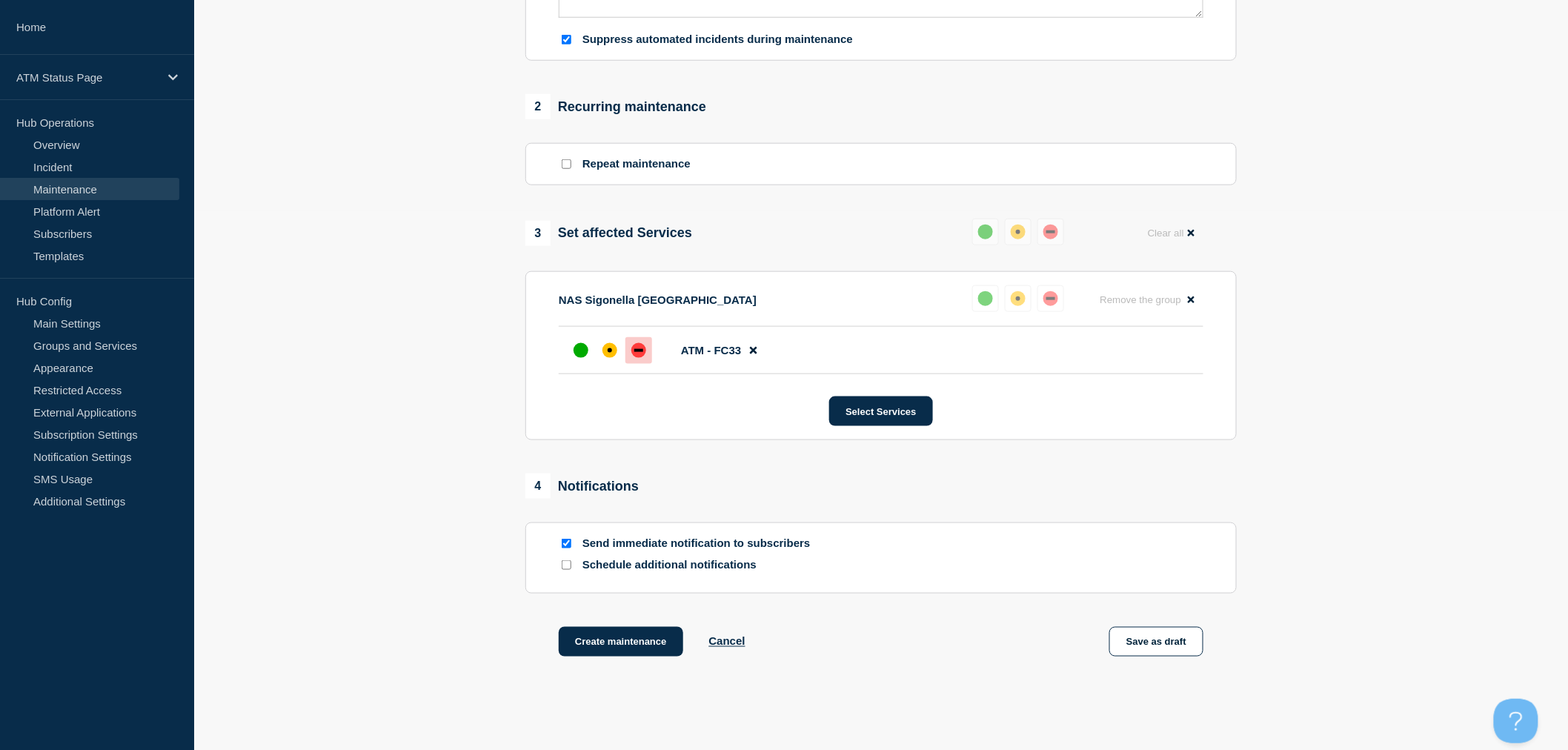
click at [636, 628] on div "1 Provide details Title (required) Scheduled ATM Power Outage Start time (EDT) …" at bounding box center [881, 141] width 729 height 1106
click at [639, 641] on button "Create maintenance" at bounding box center [621, 641] width 124 height 30
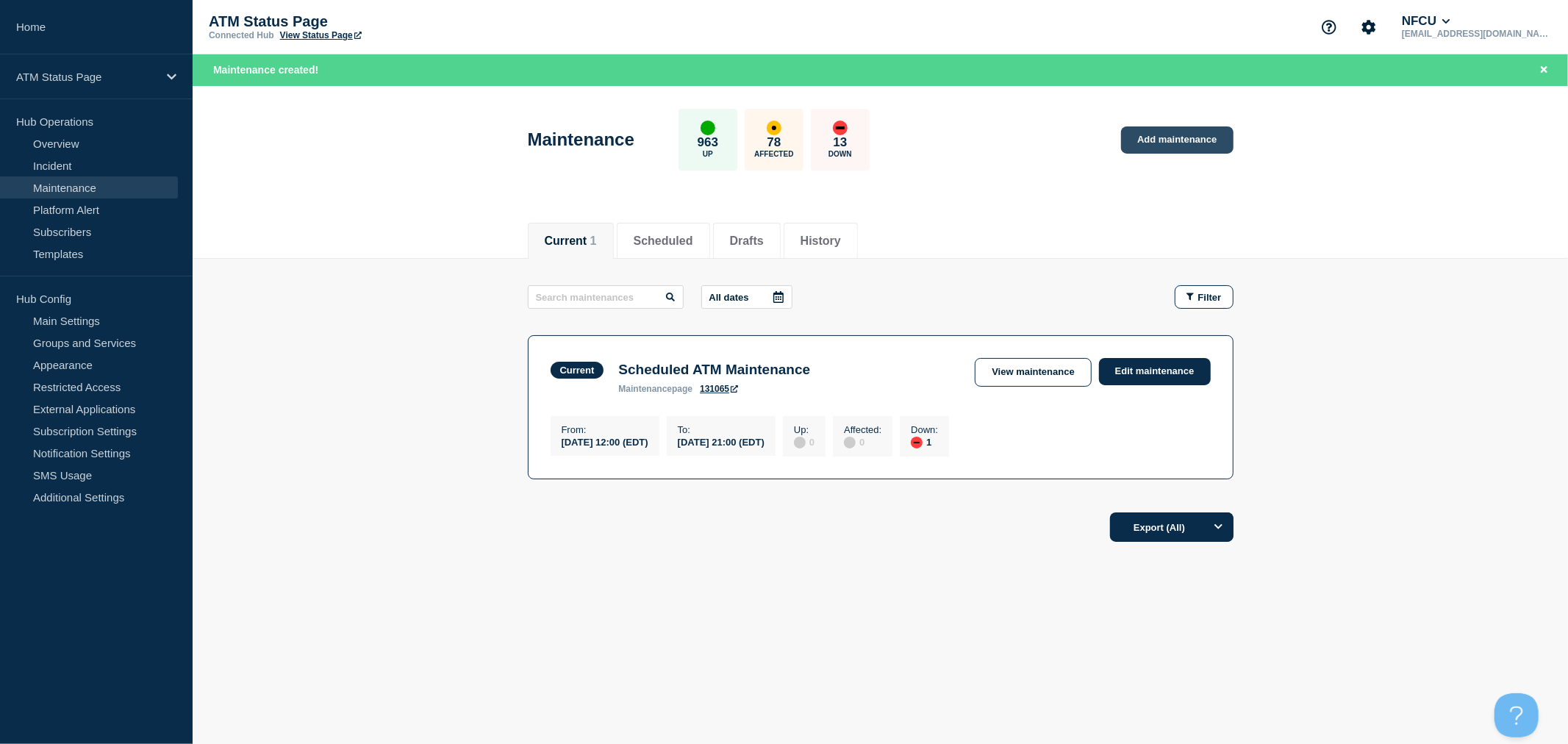
click at [1180, 147] on link "Add maintenance" at bounding box center [1177, 139] width 112 height 27
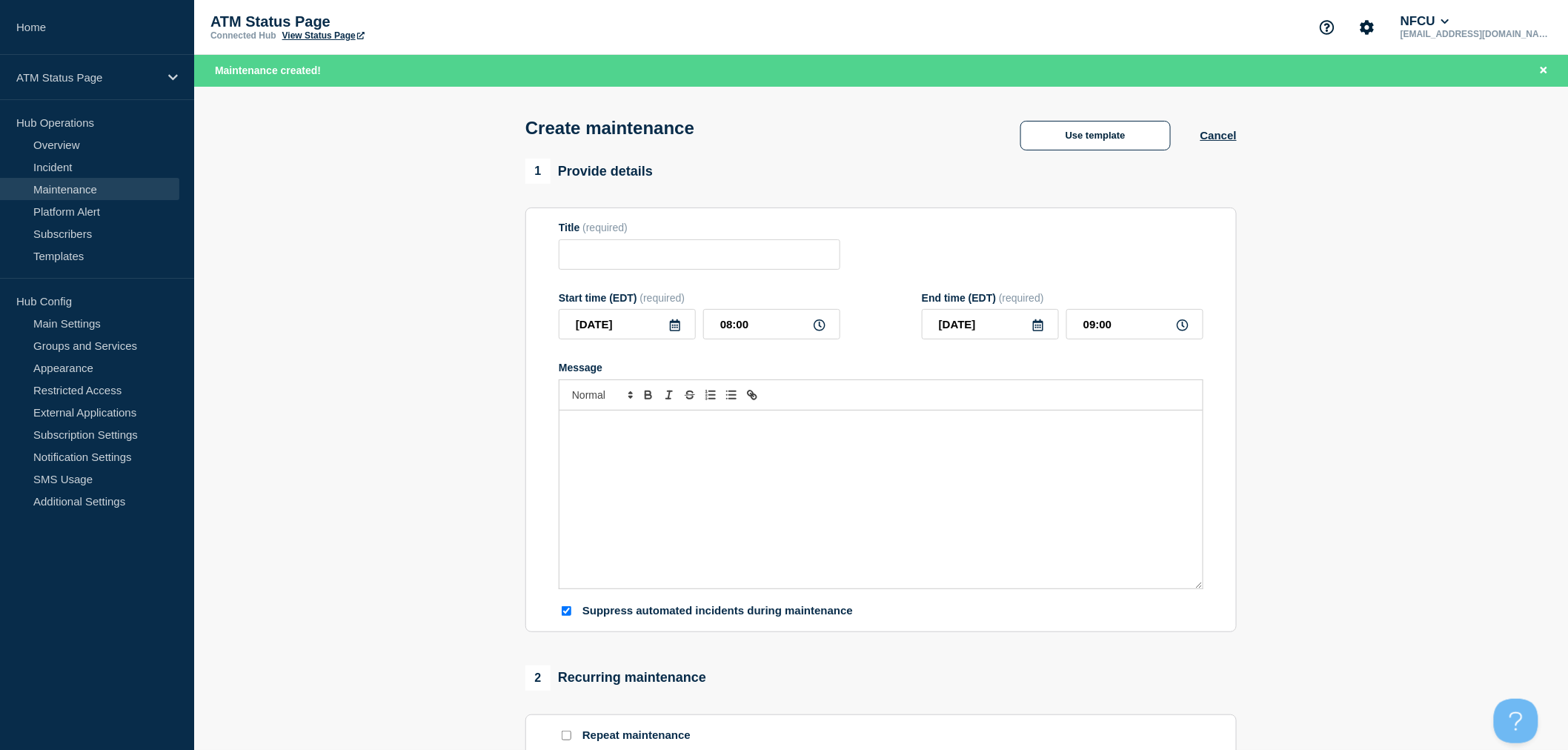
checkbox input "true"
click at [1094, 149] on button "Use template" at bounding box center [1095, 135] width 150 height 30
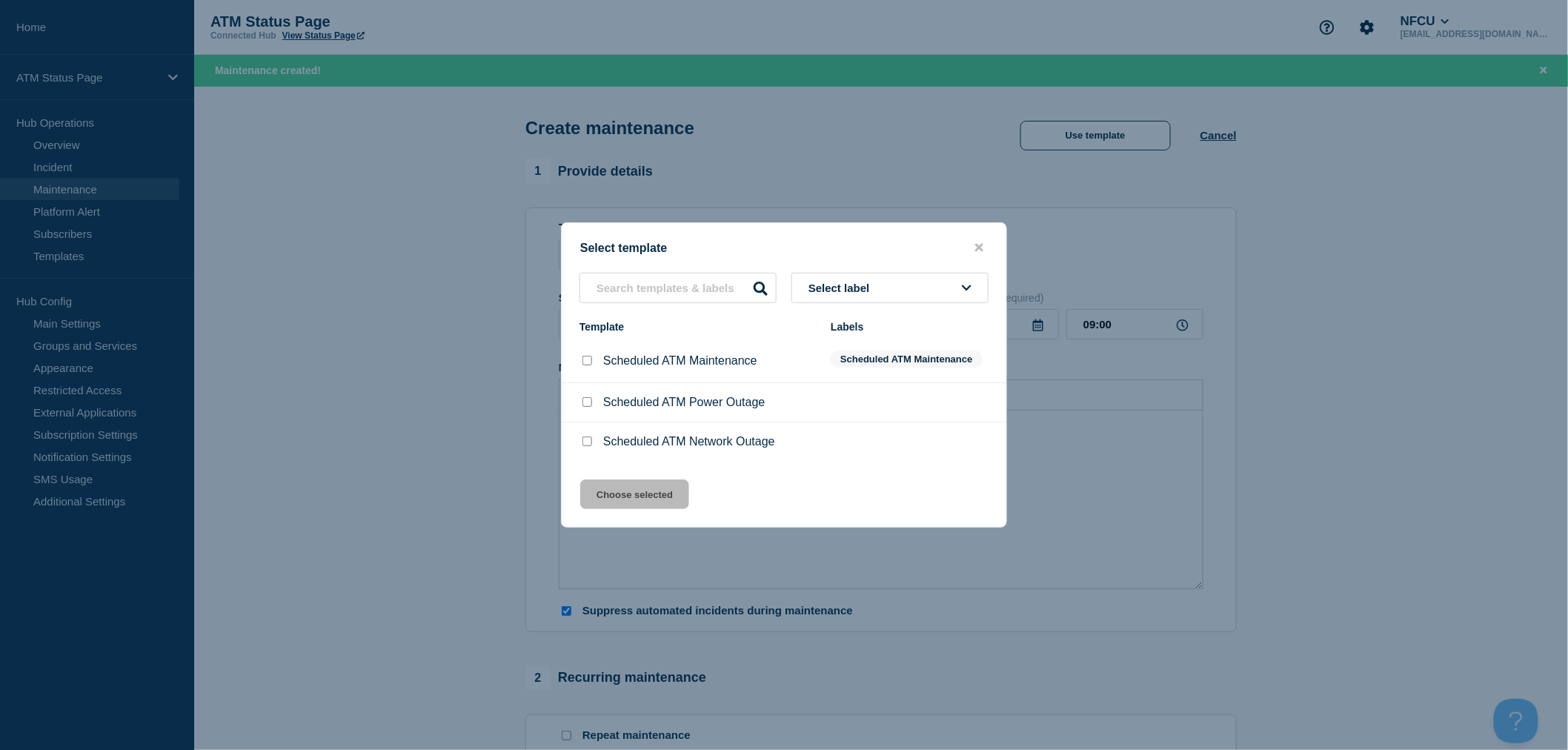
click at [588, 401] on input "Scheduled ATM Power Outage checkbox" at bounding box center [587, 402] width 10 height 10
checkbox input "true"
click at [640, 489] on button "Choose selected" at bounding box center [634, 493] width 109 height 30
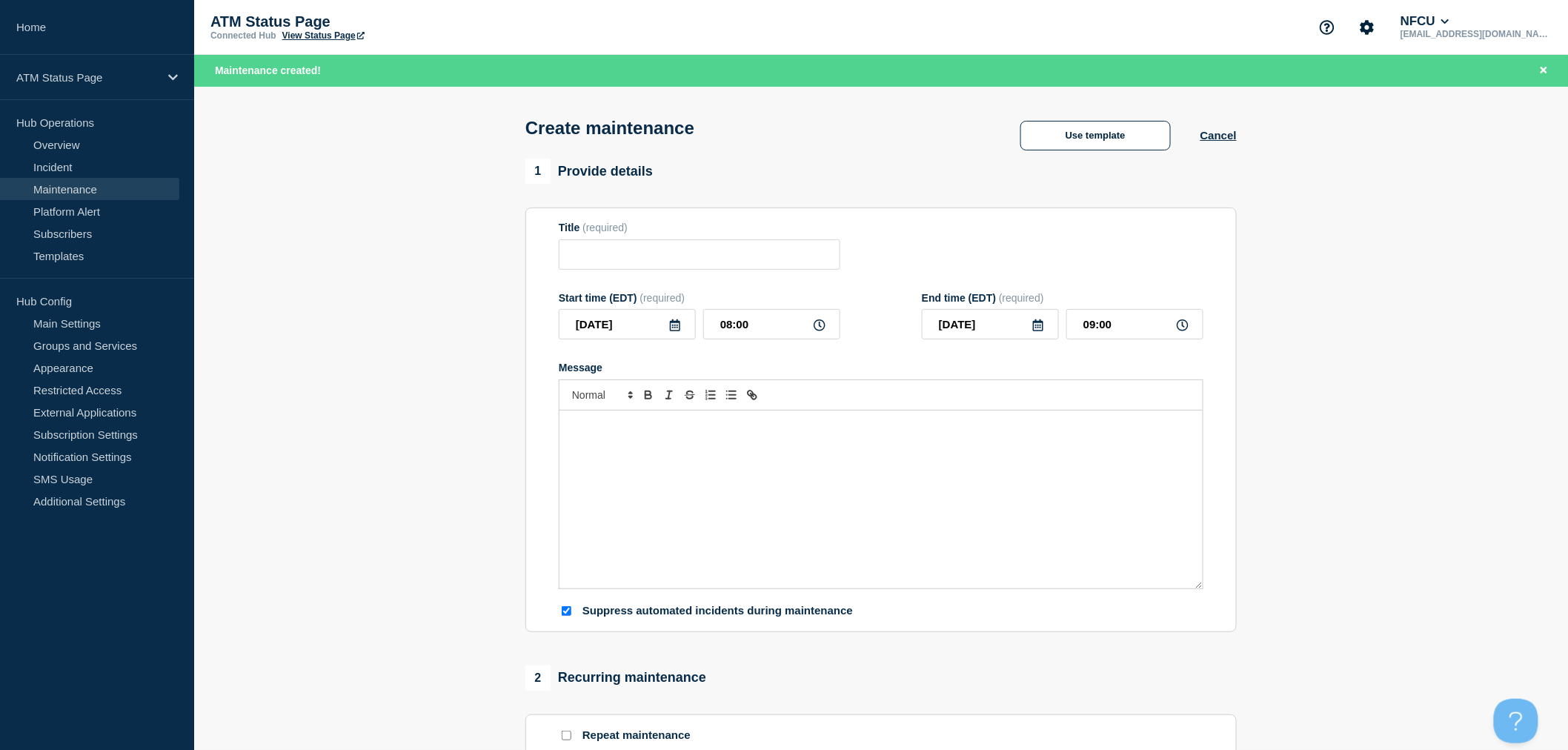
type input "Scheduled ATM Power Outage"
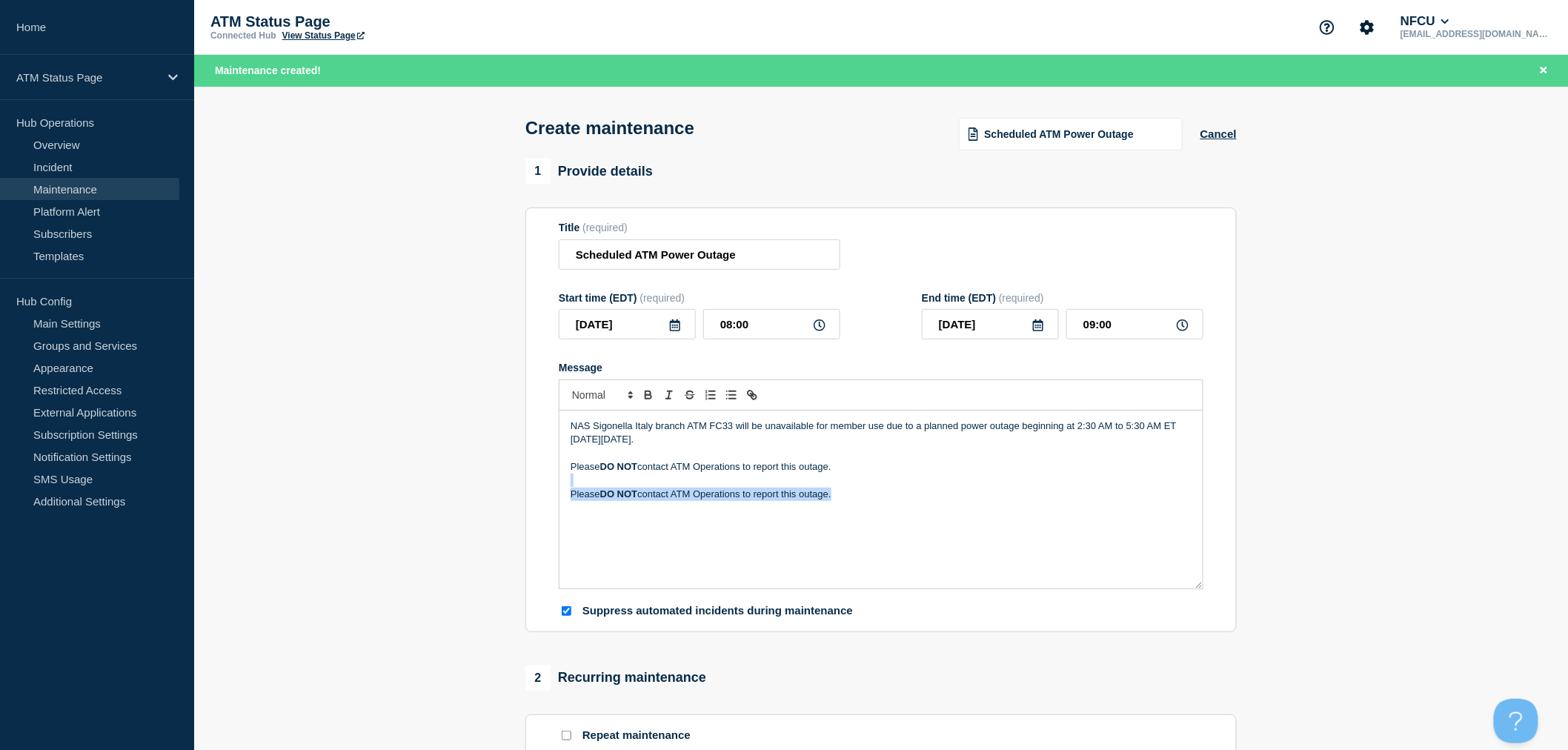
drag, startPoint x: 921, startPoint y: 517, endPoint x: 552, endPoint y: 483, distance: 370.6
click at [552, 483] on section "Title (required) Scheduled ATM Power Outage Start time (EDT) (required) 2025-08…" at bounding box center [881, 419] width 711 height 424
click at [682, 333] on input "2025-08-11" at bounding box center [627, 324] width 137 height 31
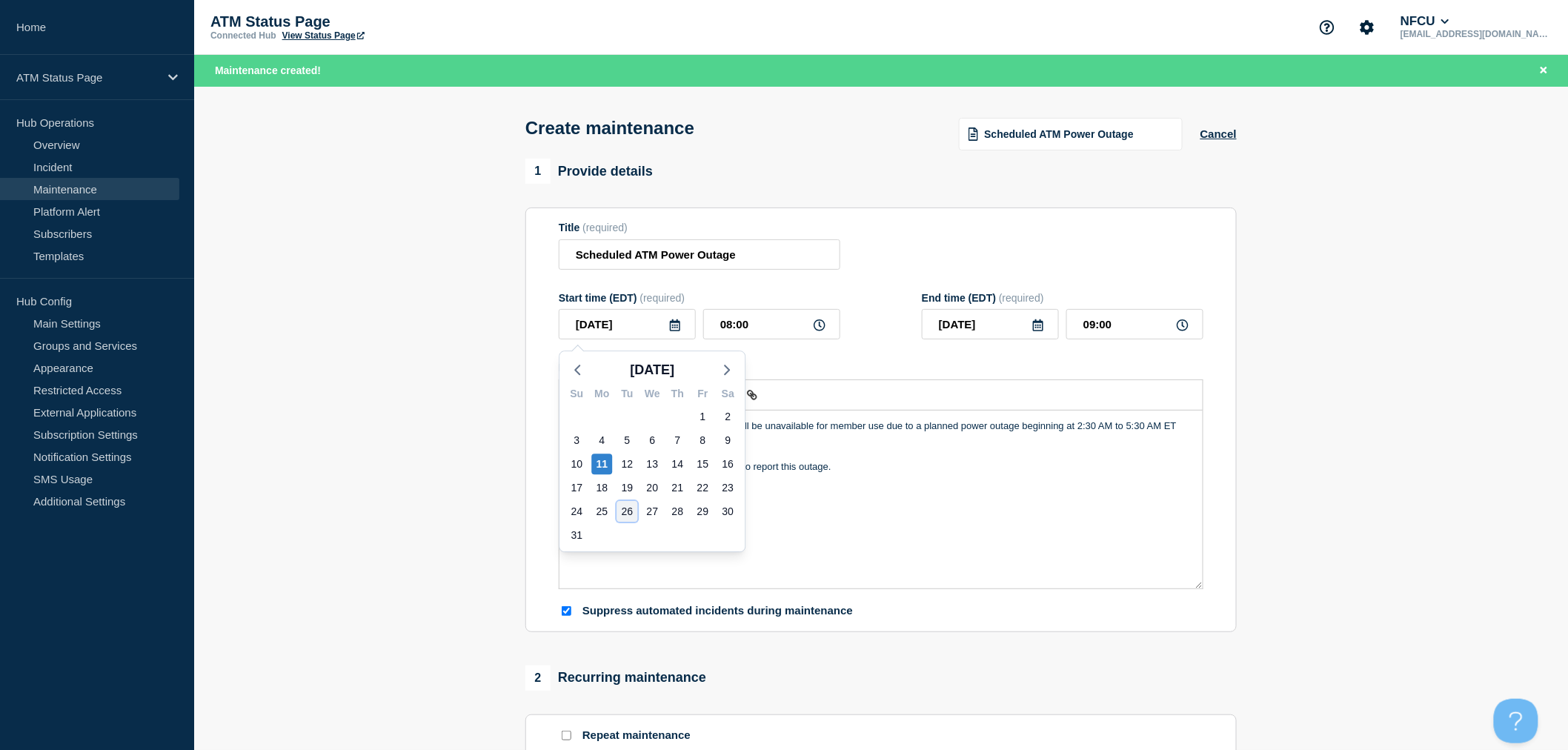
click at [624, 514] on div "26" at bounding box center [626, 511] width 21 height 21
type input "2025-08-26"
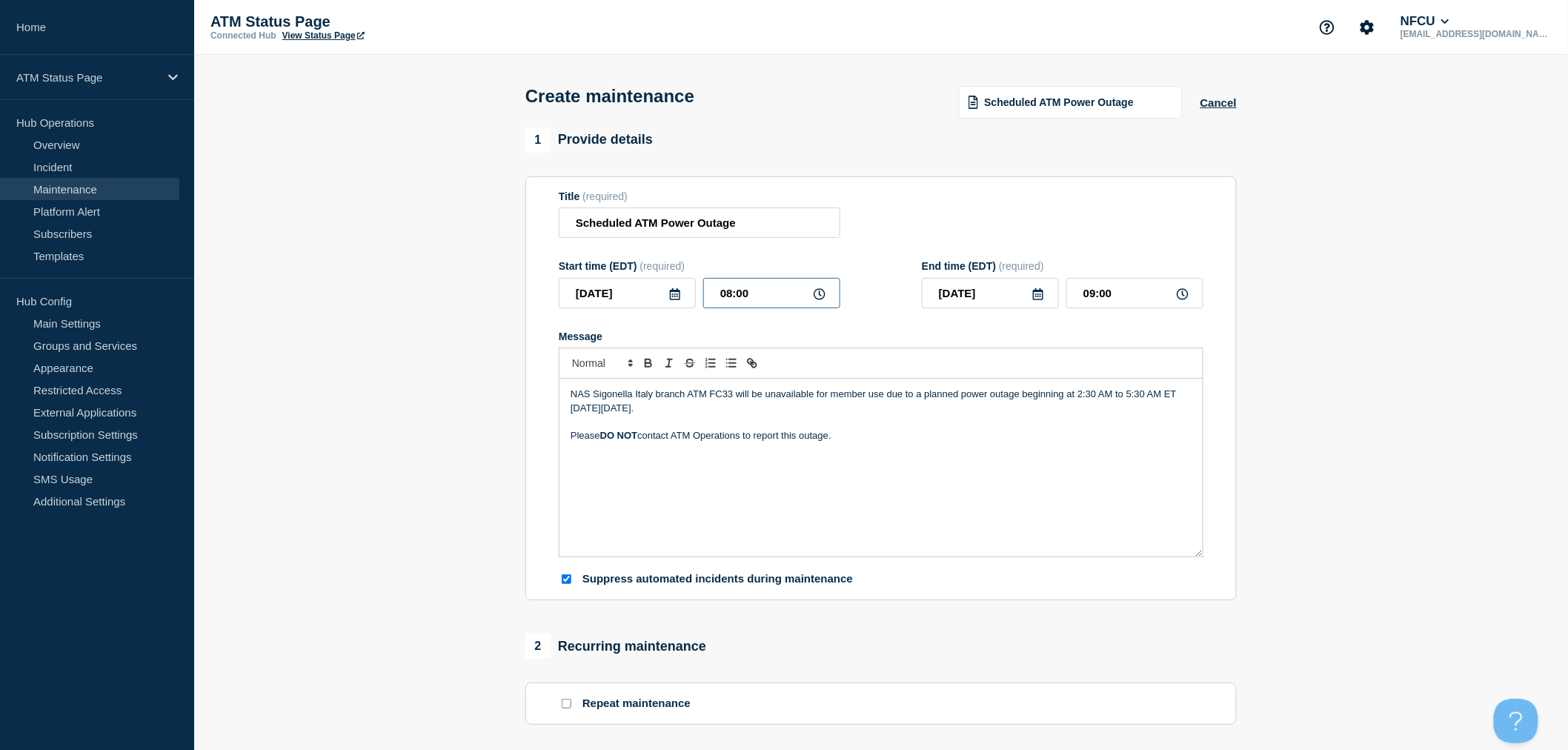
drag, startPoint x: 719, startPoint y: 296, endPoint x: 766, endPoint y: 294, distance: 47.0
click at [766, 294] on input "08:00" at bounding box center [772, 294] width 137 height 31
type input "02:30"
type input "05:30"
click at [652, 411] on p "NAS Sigonella Italy branch ATM FC33 will be unavailable for member use due to a…" at bounding box center [880, 401] width 621 height 27
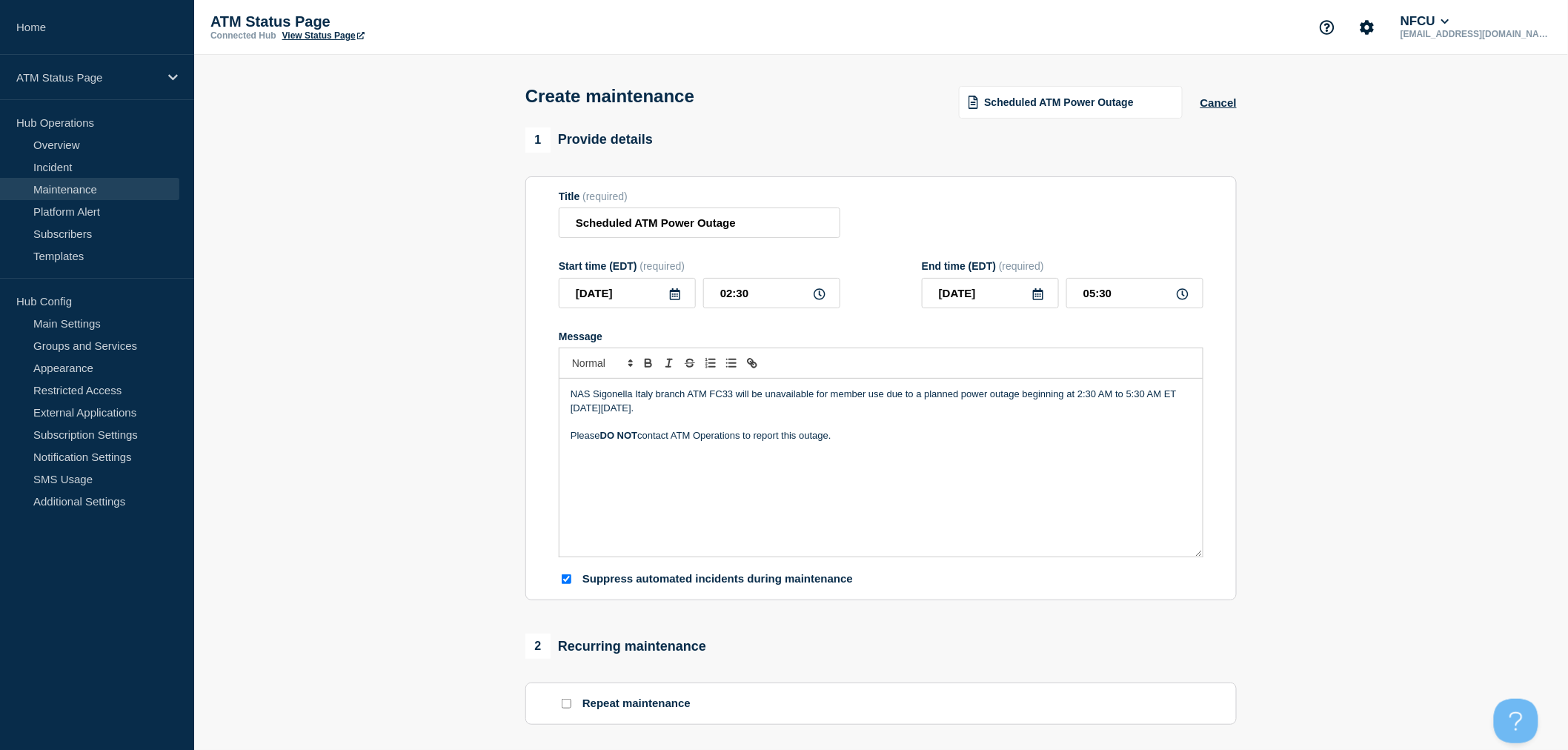
click at [928, 449] on p "Message" at bounding box center [880, 448] width 621 height 14
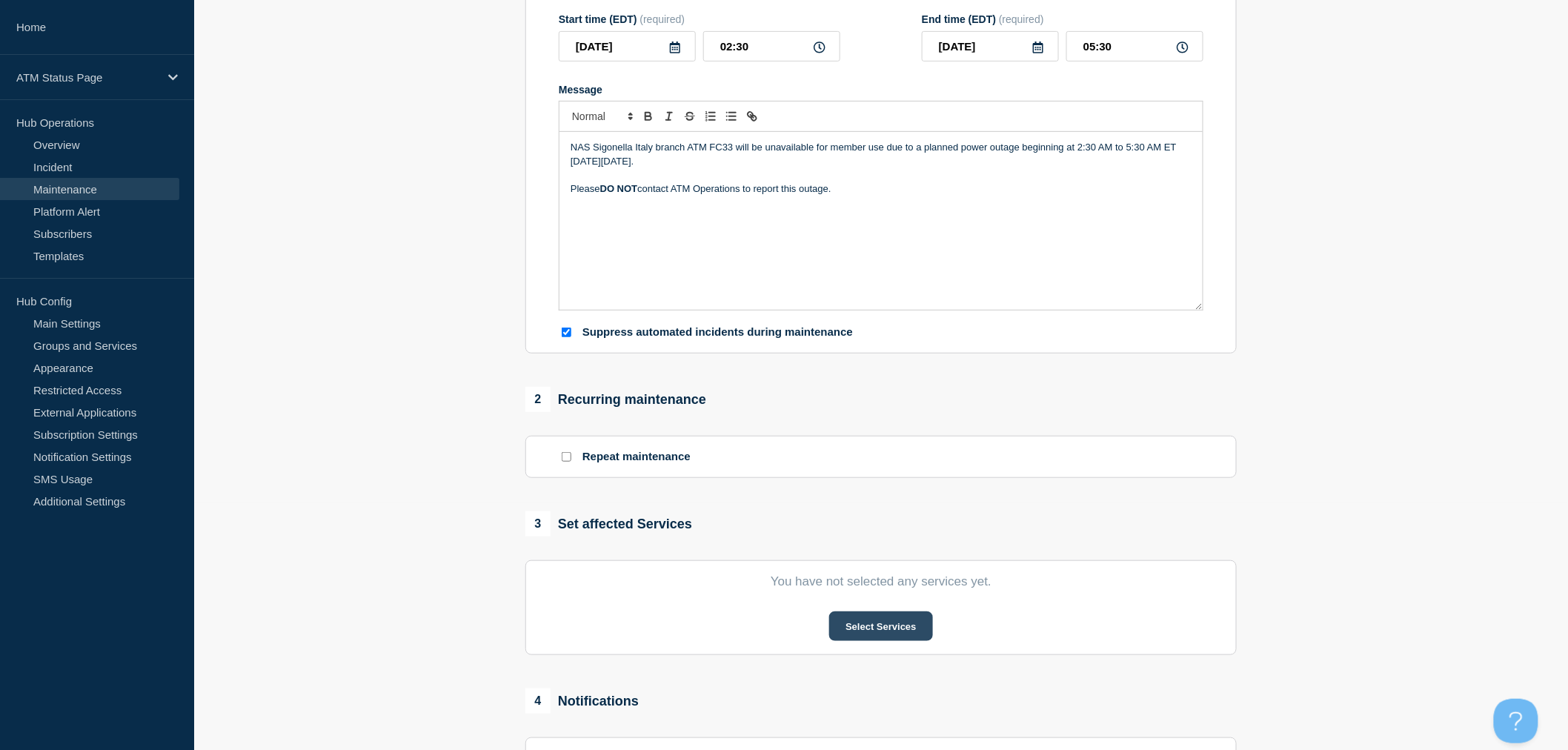
click at [906, 626] on button "Select Services" at bounding box center [881, 626] width 103 height 30
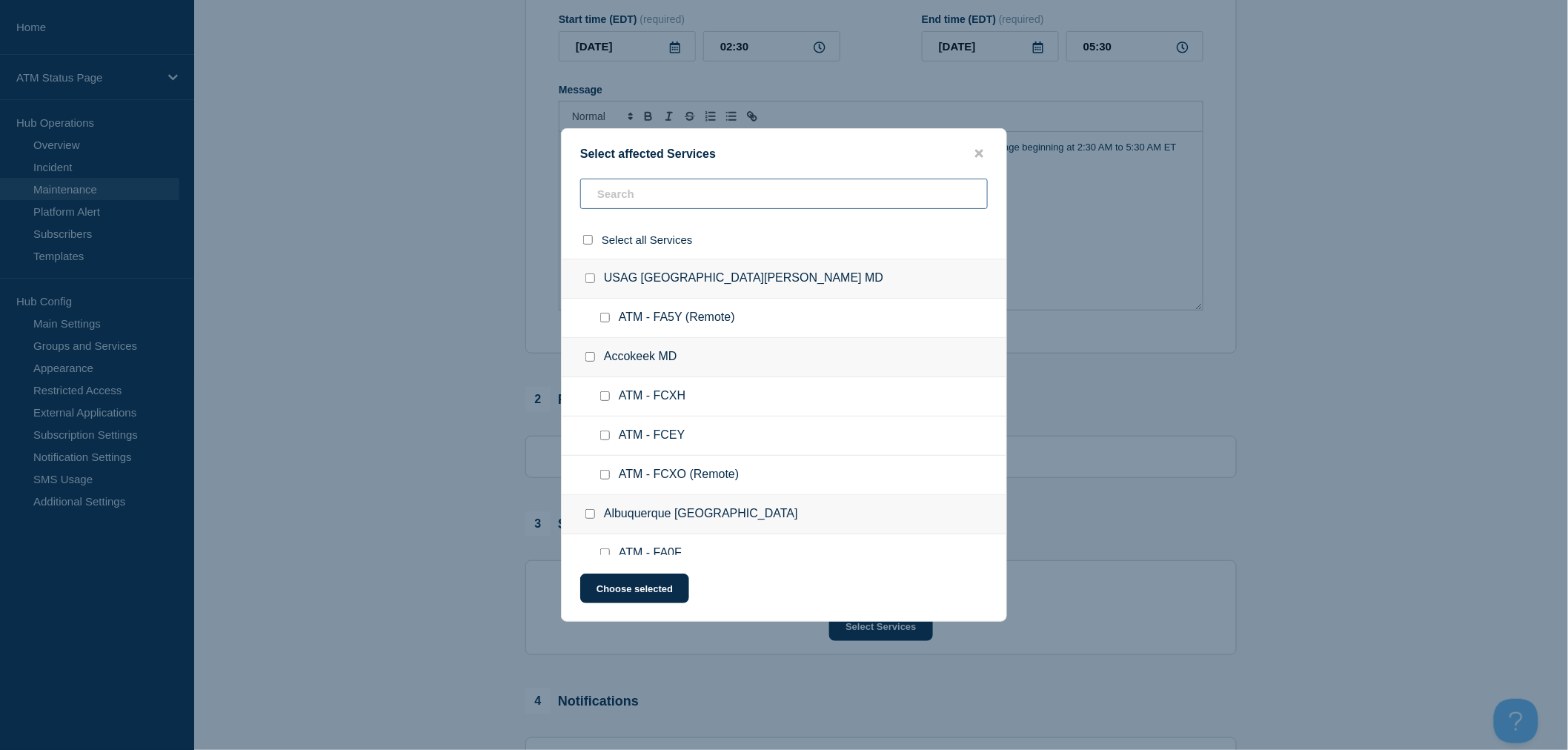
click at [691, 198] on input "text" at bounding box center [784, 194] width 407 height 31
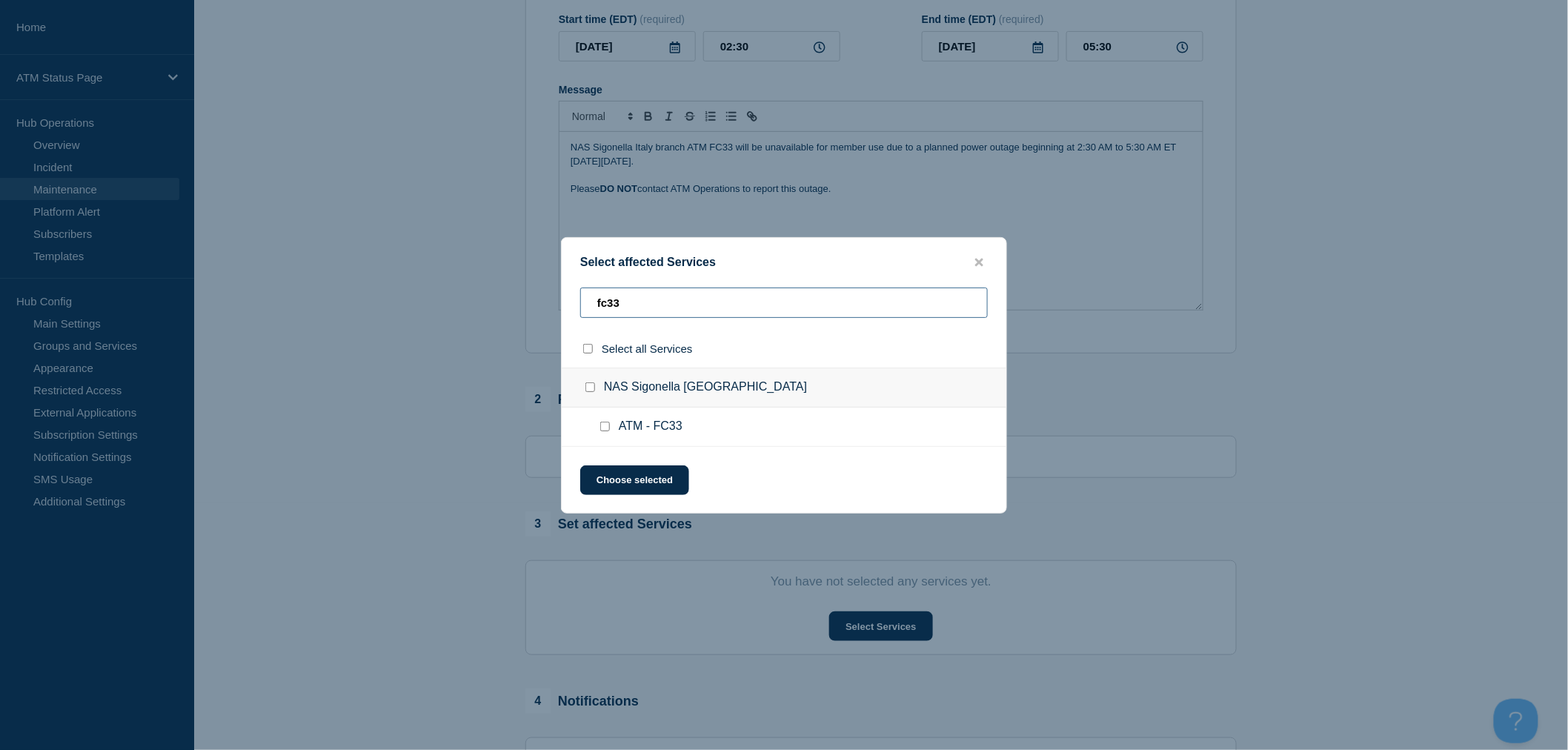
type input "fc33"
click at [608, 428] on input "ATM - FC33 checkbox" at bounding box center [604, 426] width 10 height 10
checkbox input "true"
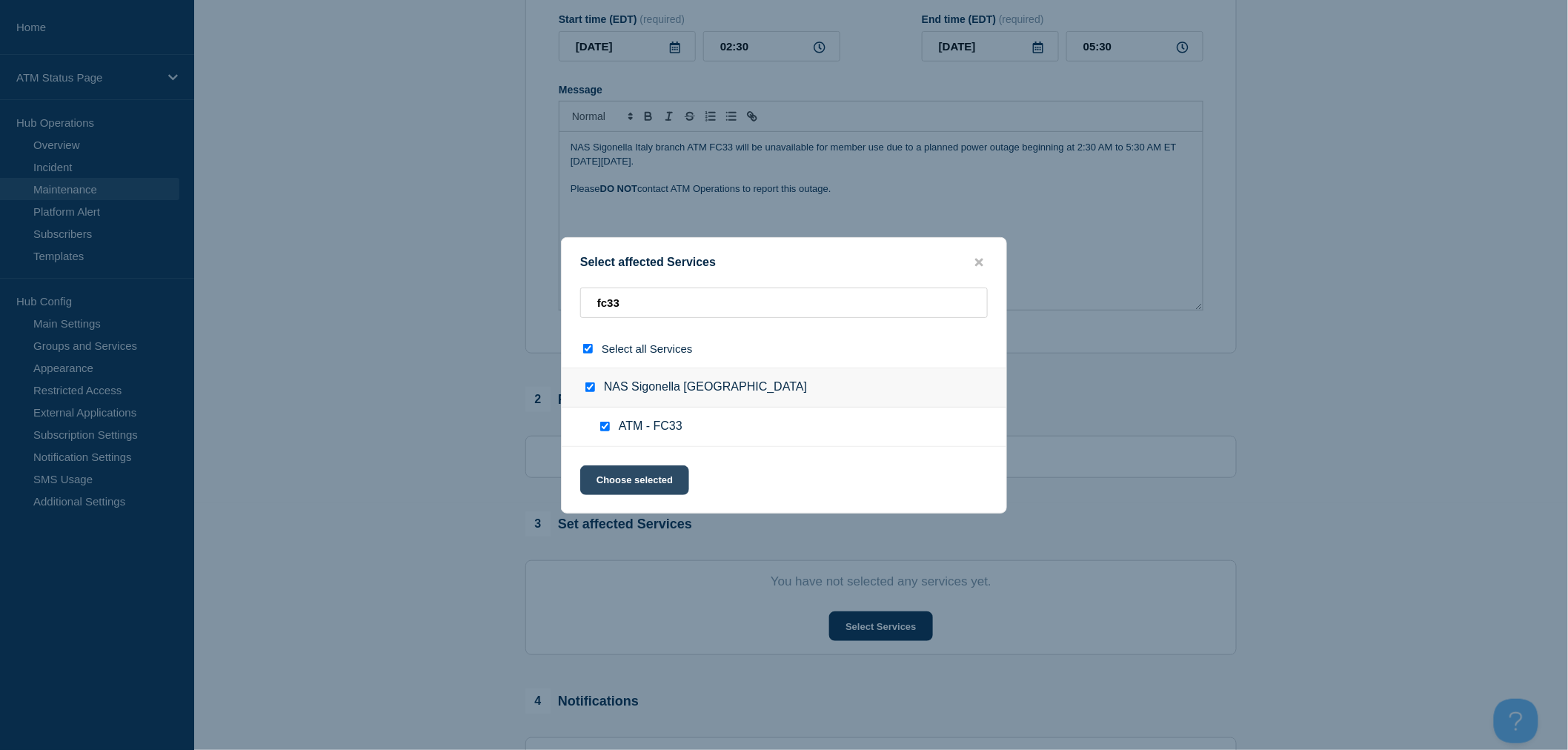
click at [657, 470] on button "Choose selected" at bounding box center [634, 480] width 109 height 30
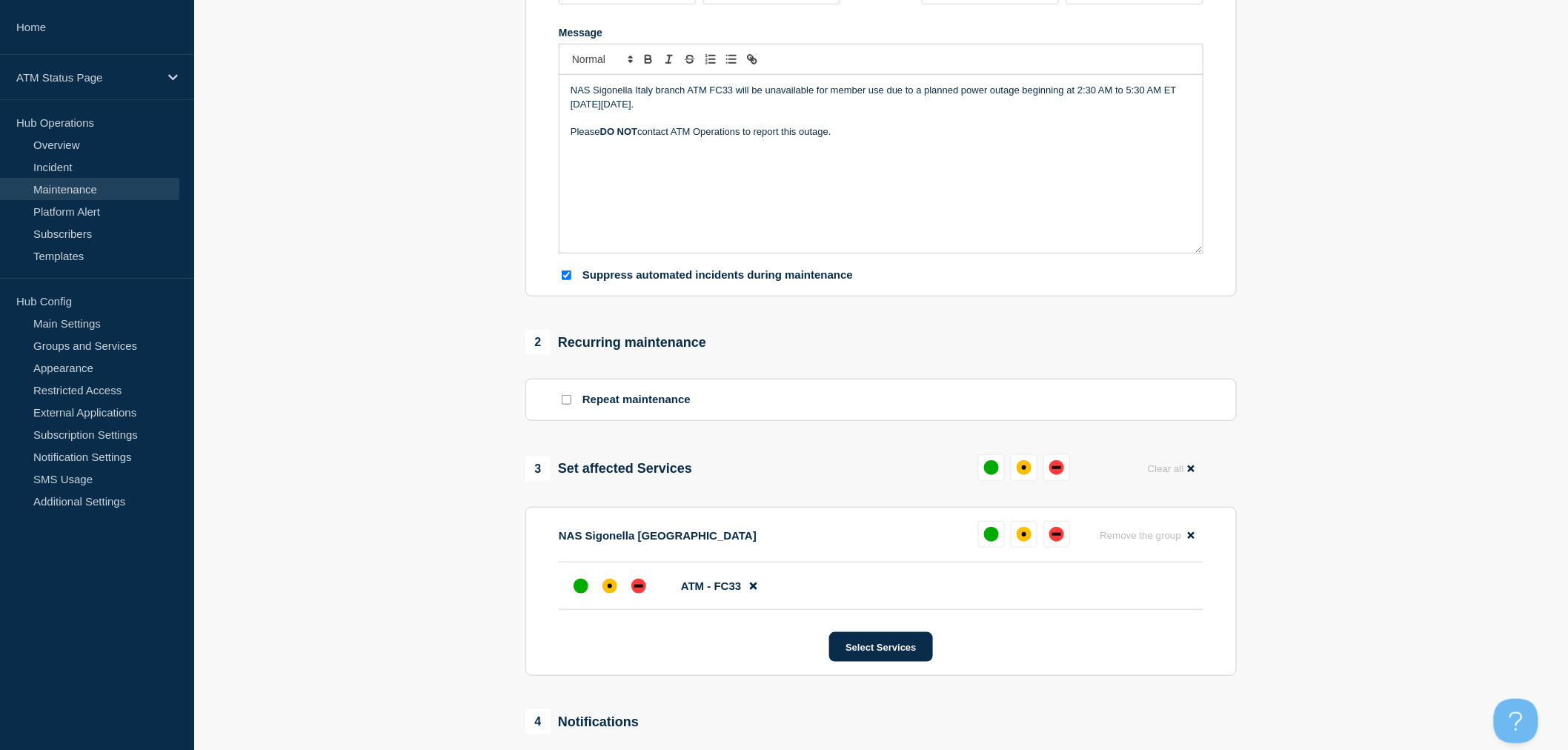
scroll to position [329, 0]
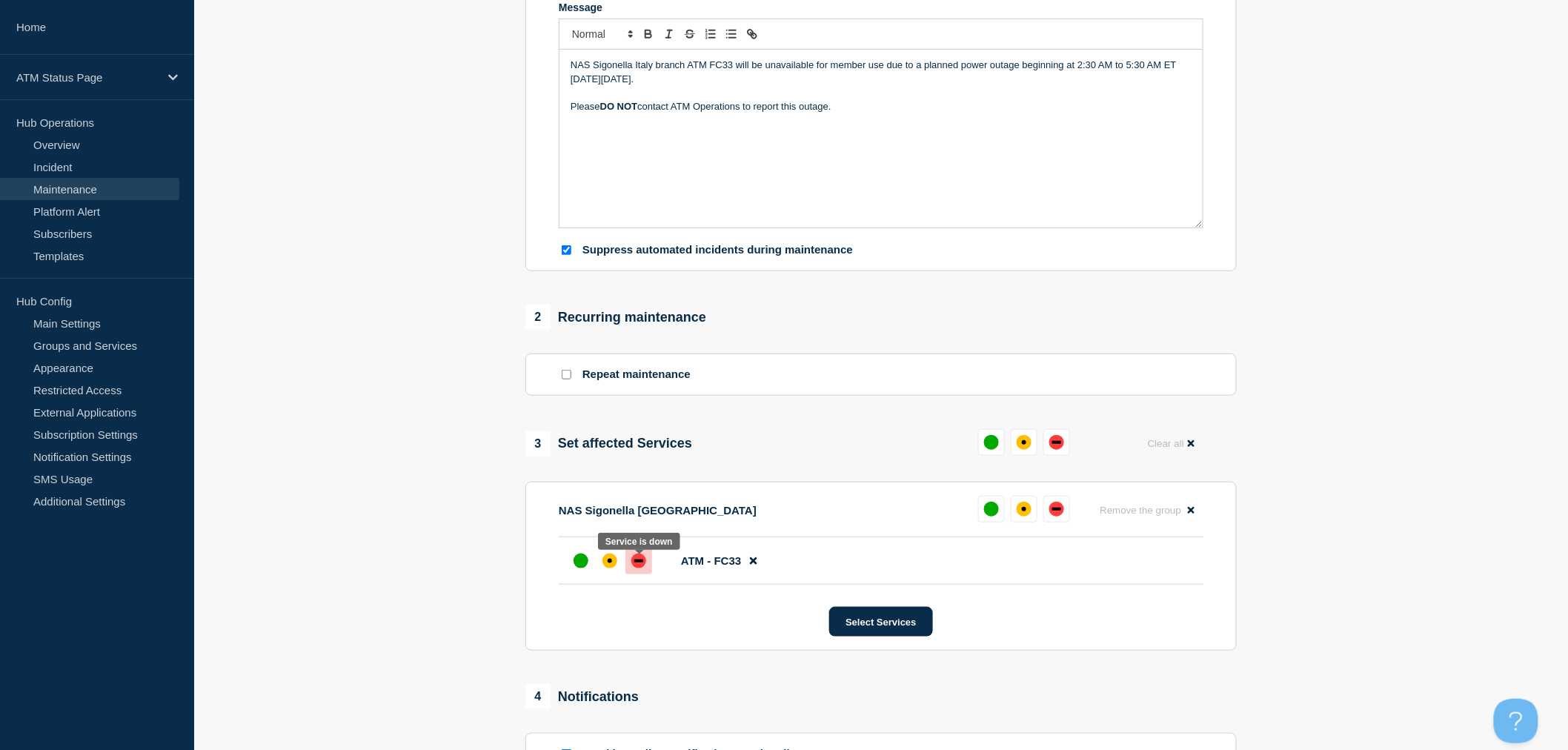
click at [642, 568] on div "down" at bounding box center [639, 561] width 14 height 14
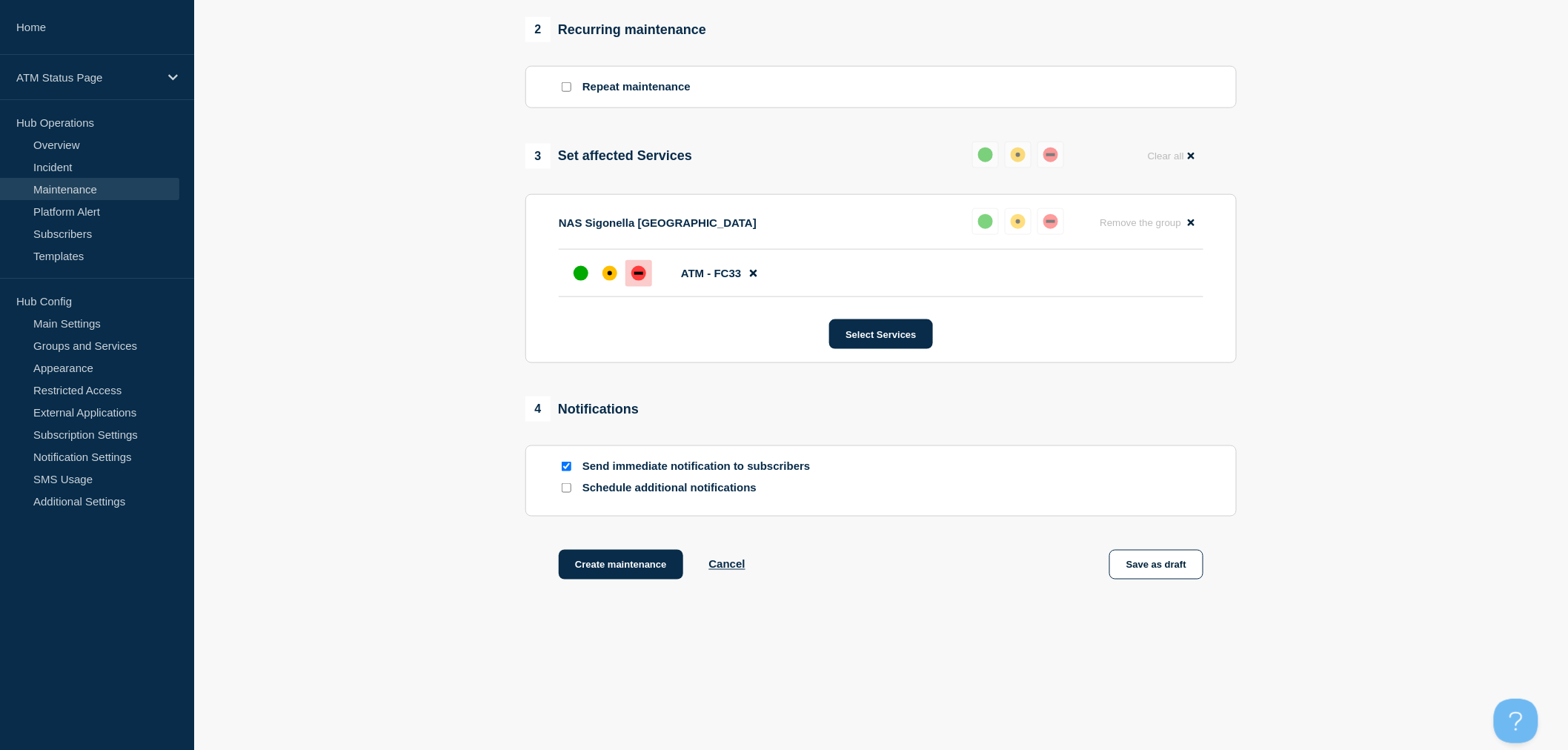
scroll to position [622, 0]
click at [662, 568] on button "Create maintenance" at bounding box center [621, 564] width 124 height 30
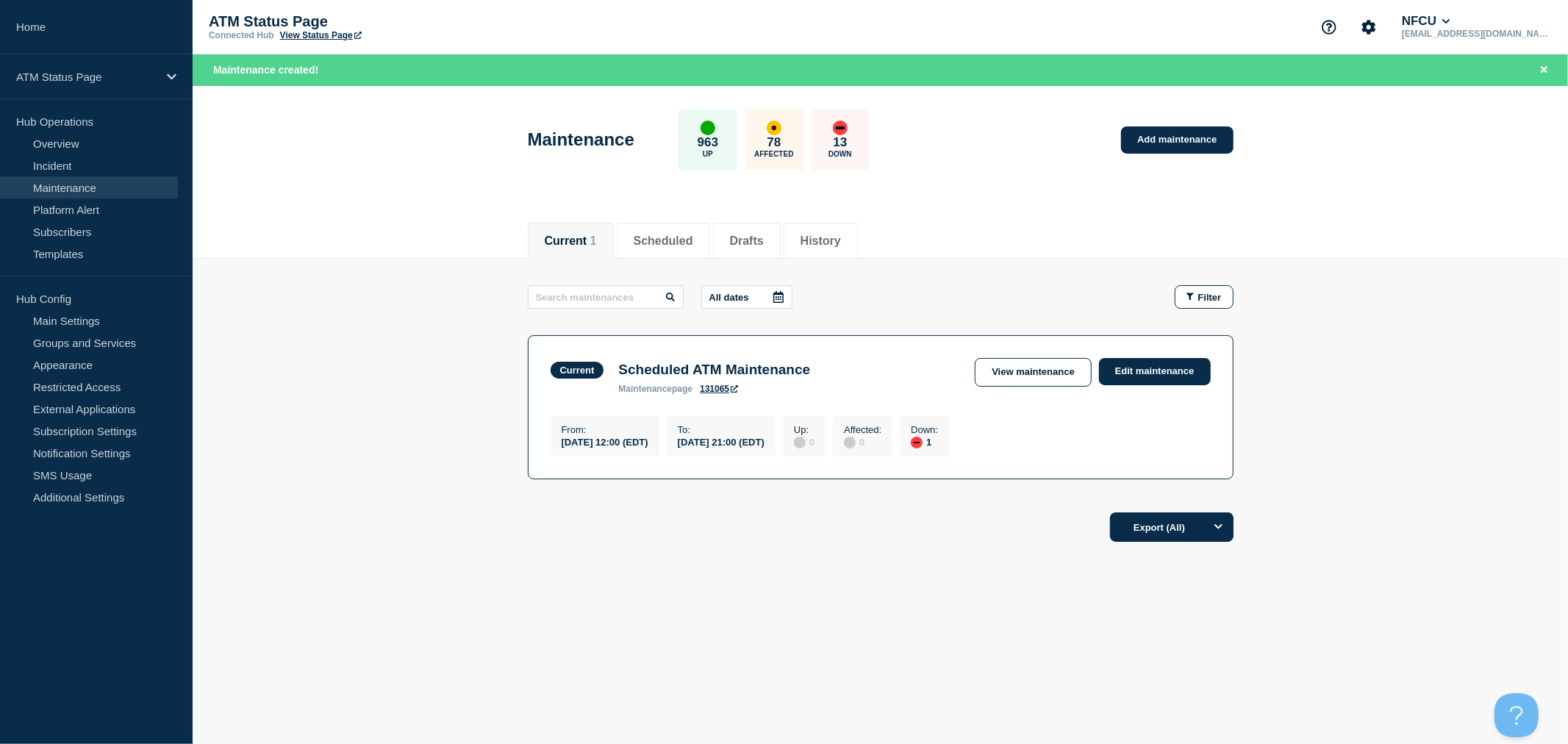
click at [1370, 464] on main "All dates Filter Current 1 Down Scheduled ATM Maintenance From 2025-07-14 12:00…" at bounding box center [880, 380] width 1375 height 242
